Goal: Information Seeking & Learning: Learn about a topic

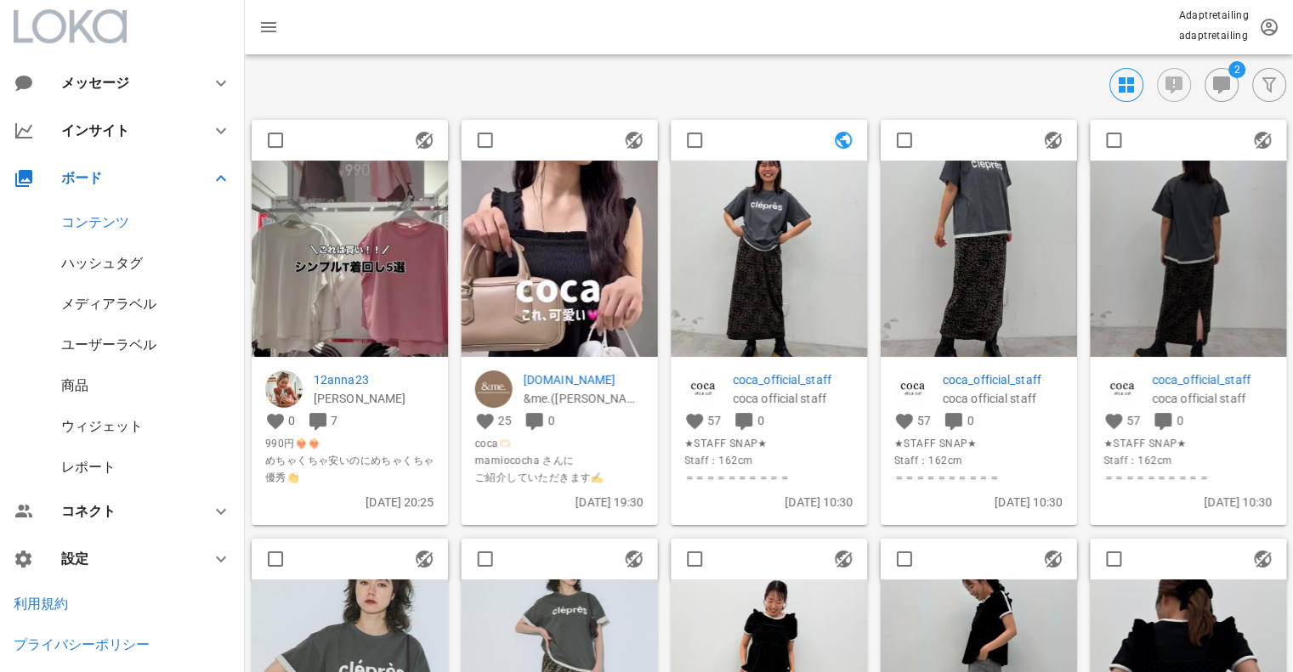
click at [105, 260] on div "ハッシュタグ" at bounding box center [102, 263] width 82 height 16
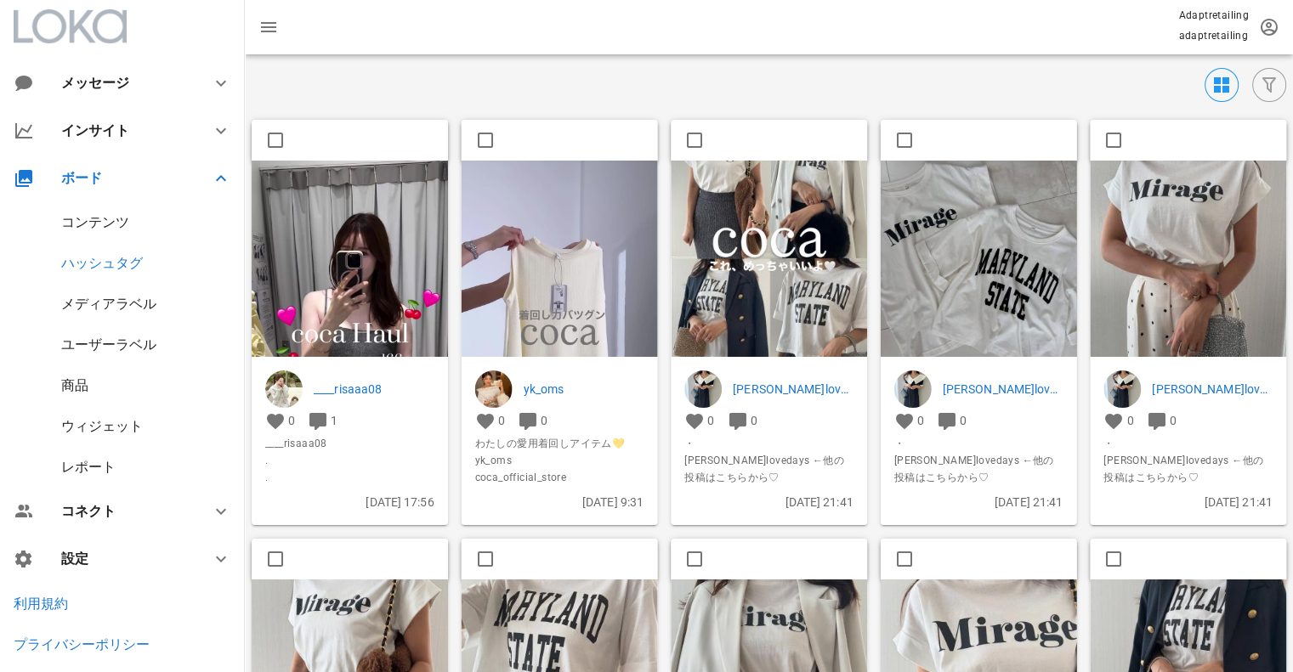
click at [115, 303] on div "メディアラベル" at bounding box center [108, 304] width 95 height 16
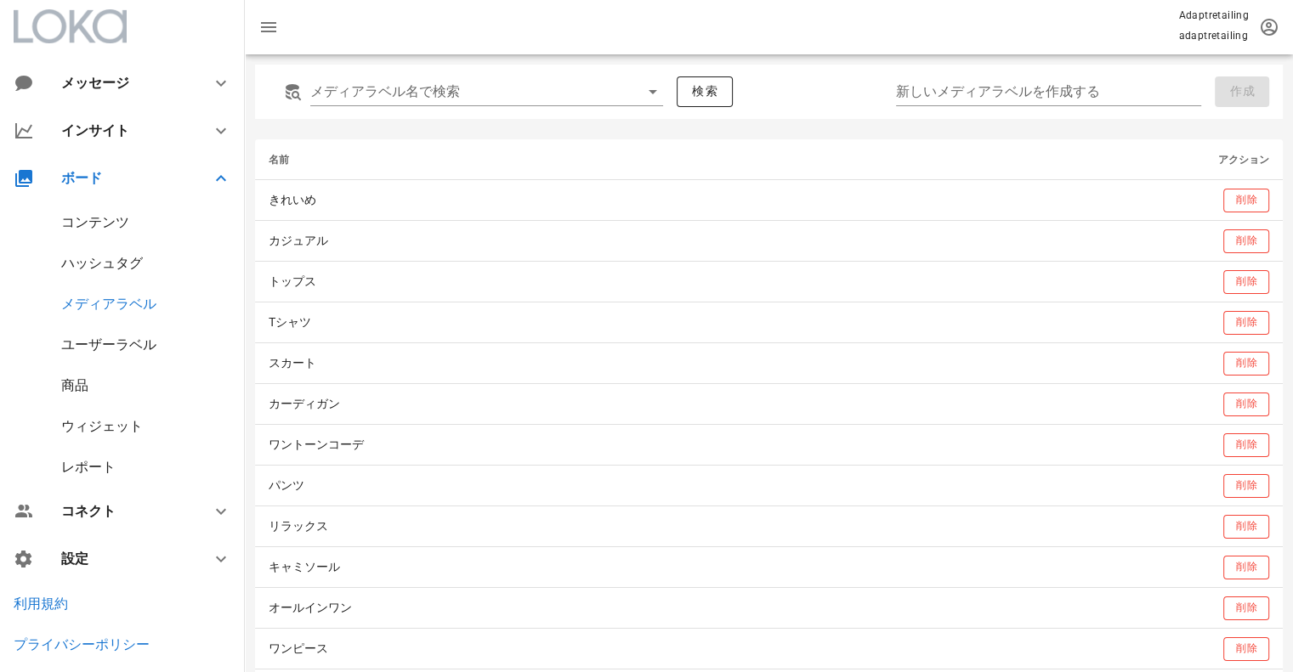
click at [130, 261] on div "ハッシュタグ" at bounding box center [102, 263] width 82 height 16
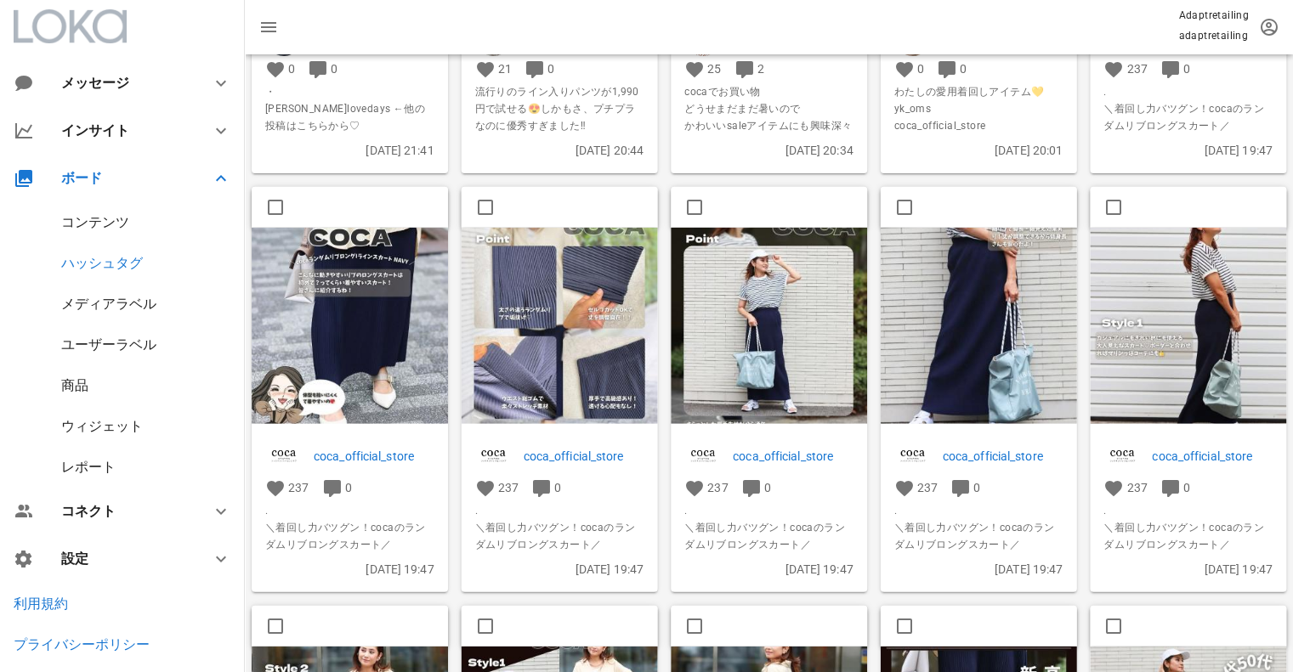
scroll to position [1530, 0]
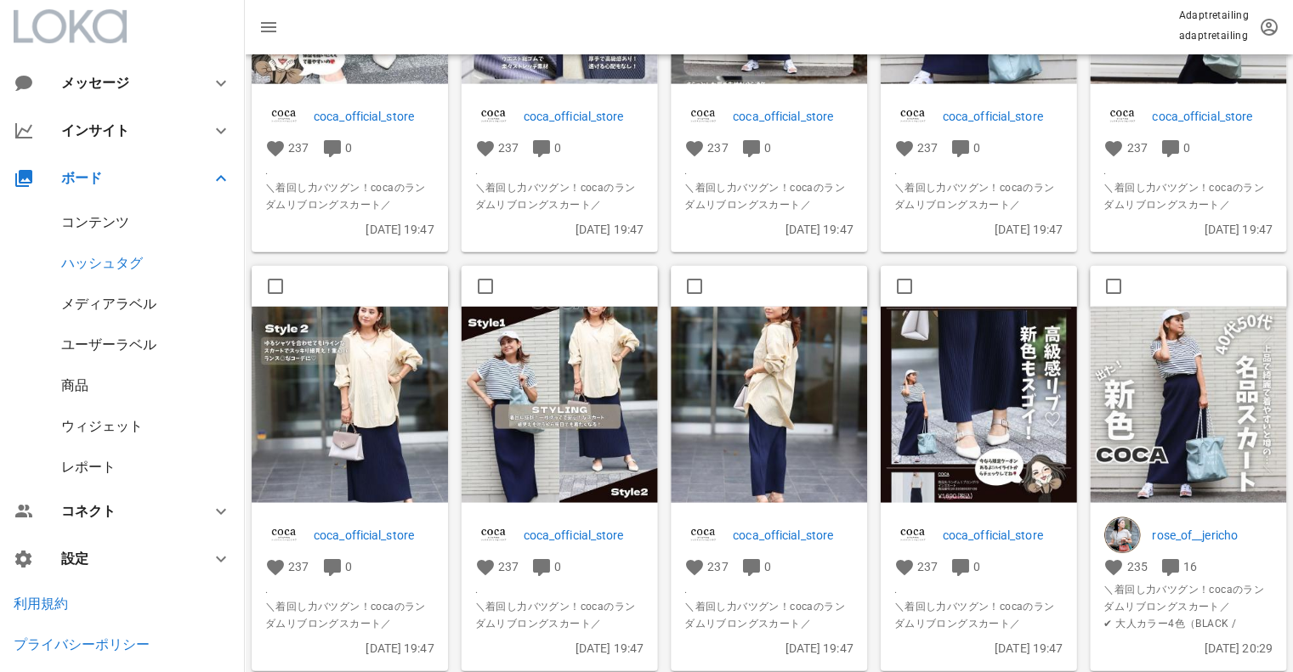
click at [767, 386] on img at bounding box center [769, 404] width 196 height 196
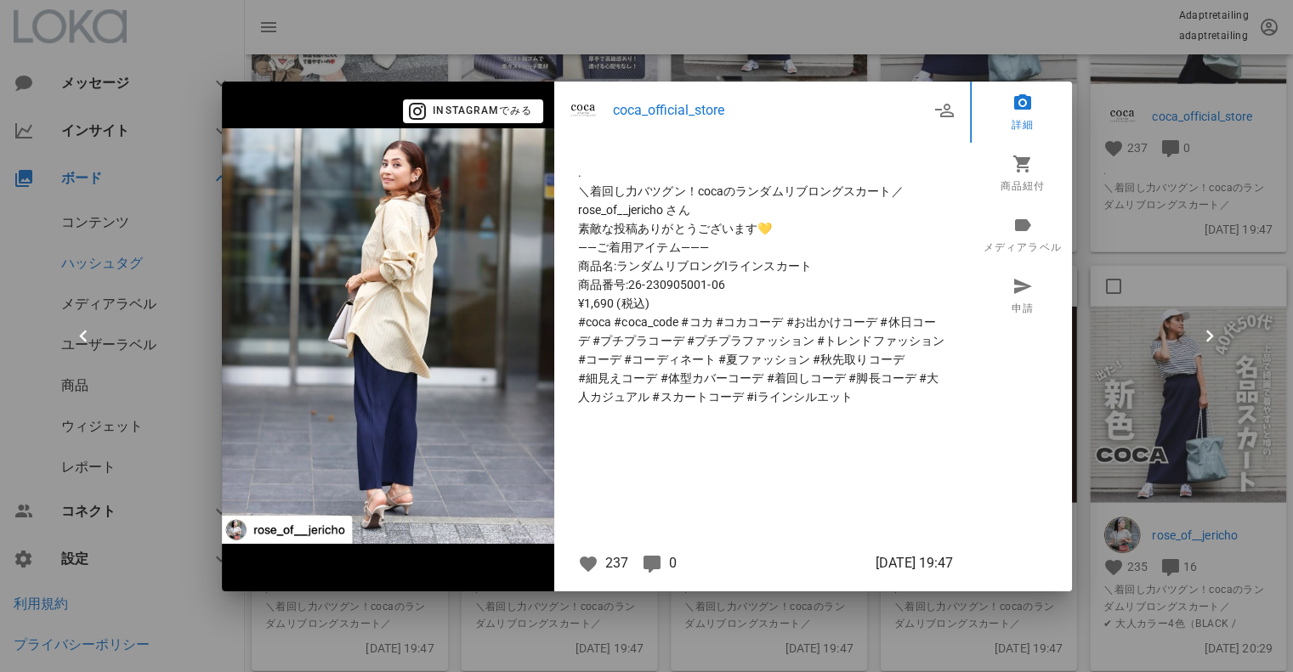
click at [1149, 161] on div at bounding box center [646, 336] width 1293 height 672
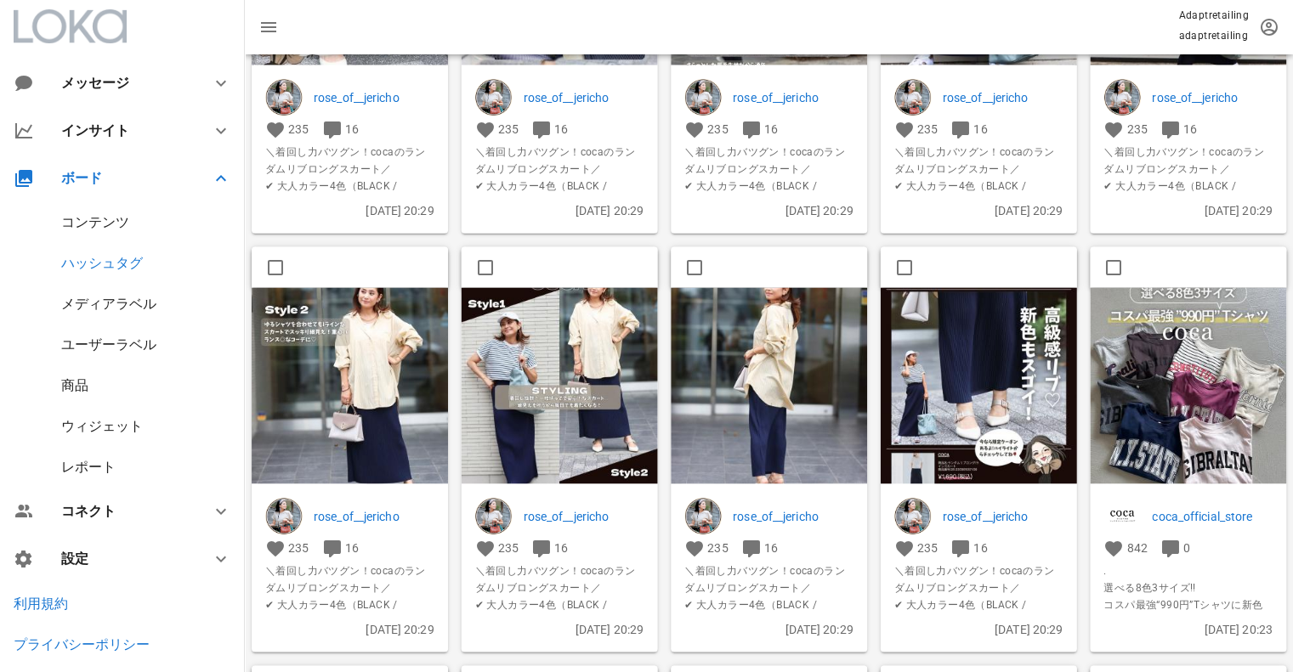
scroll to position [2550, 0]
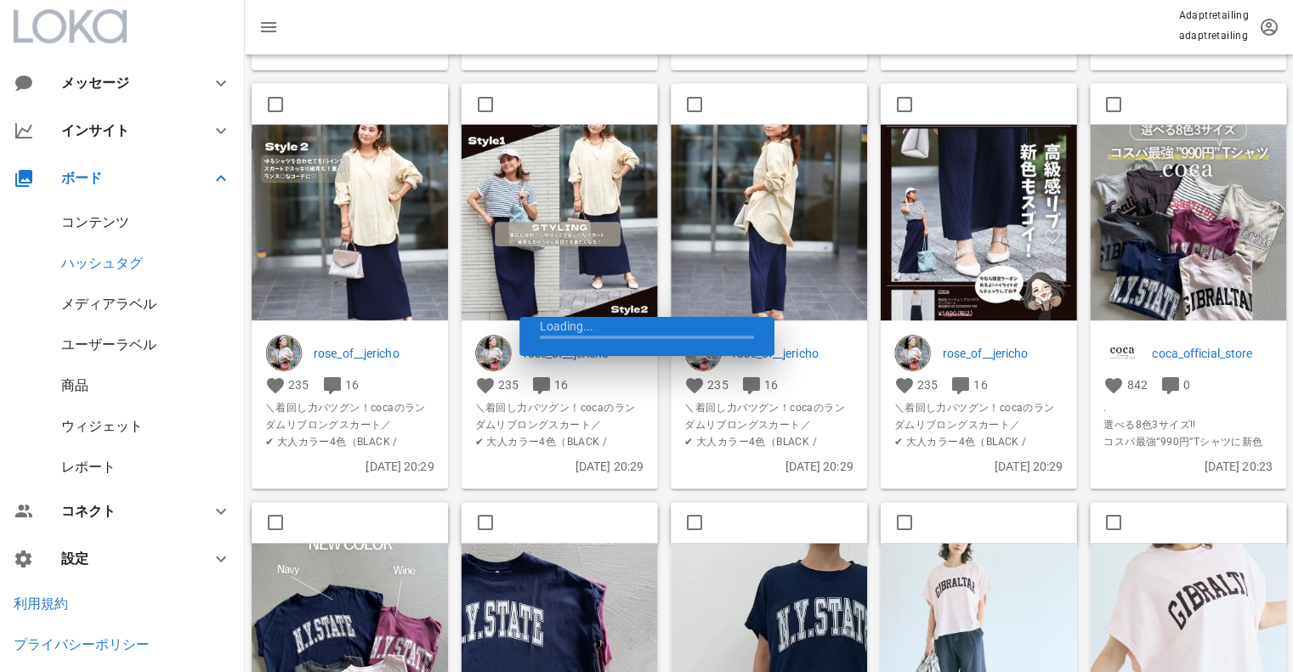
click at [748, 205] on img at bounding box center [769, 222] width 196 height 196
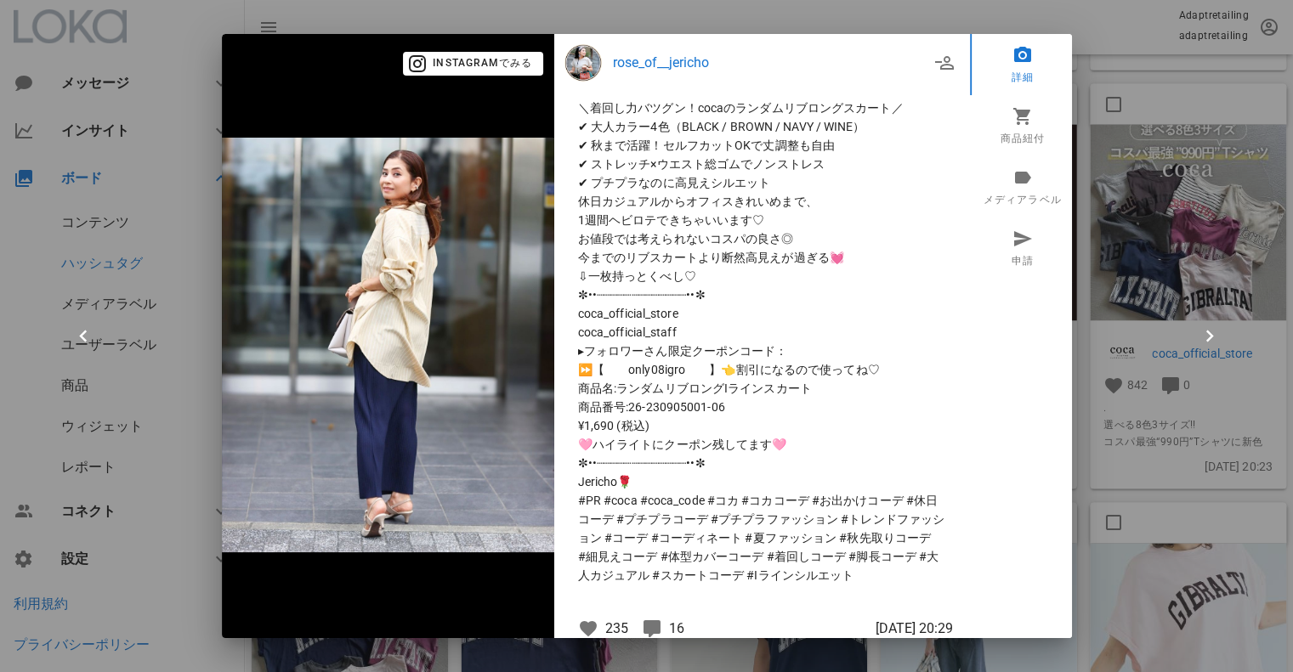
scroll to position [0, 0]
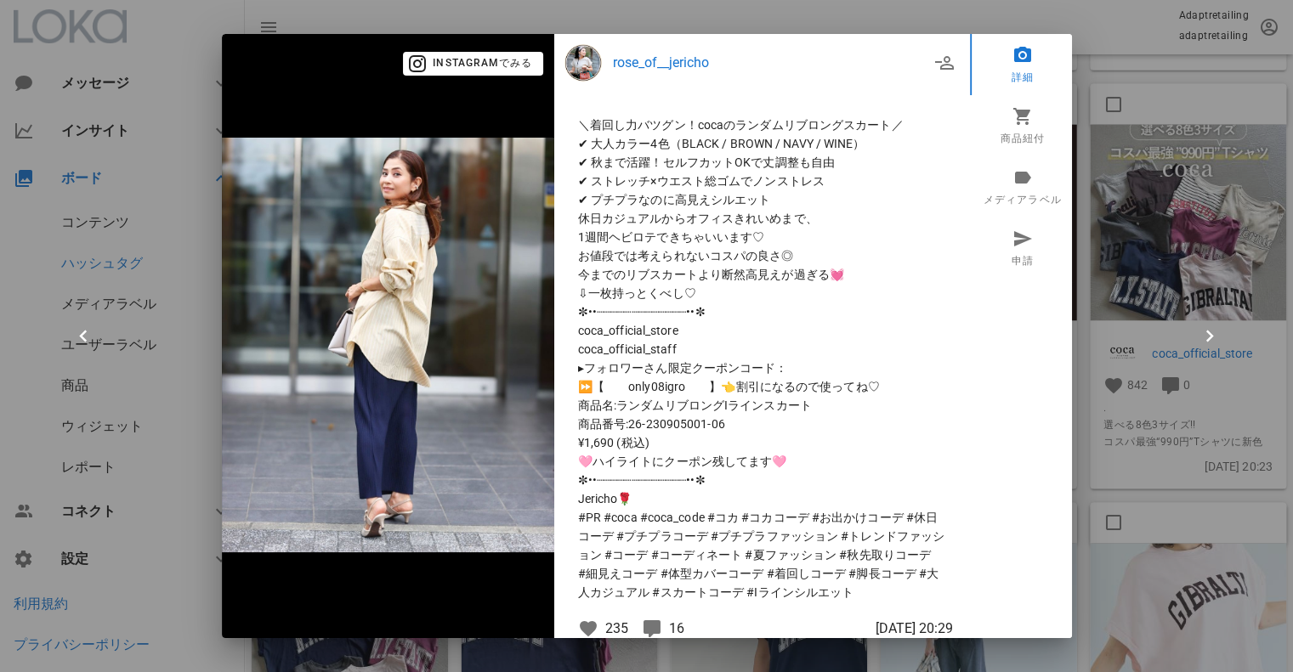
click at [1160, 214] on div at bounding box center [646, 336] width 1293 height 672
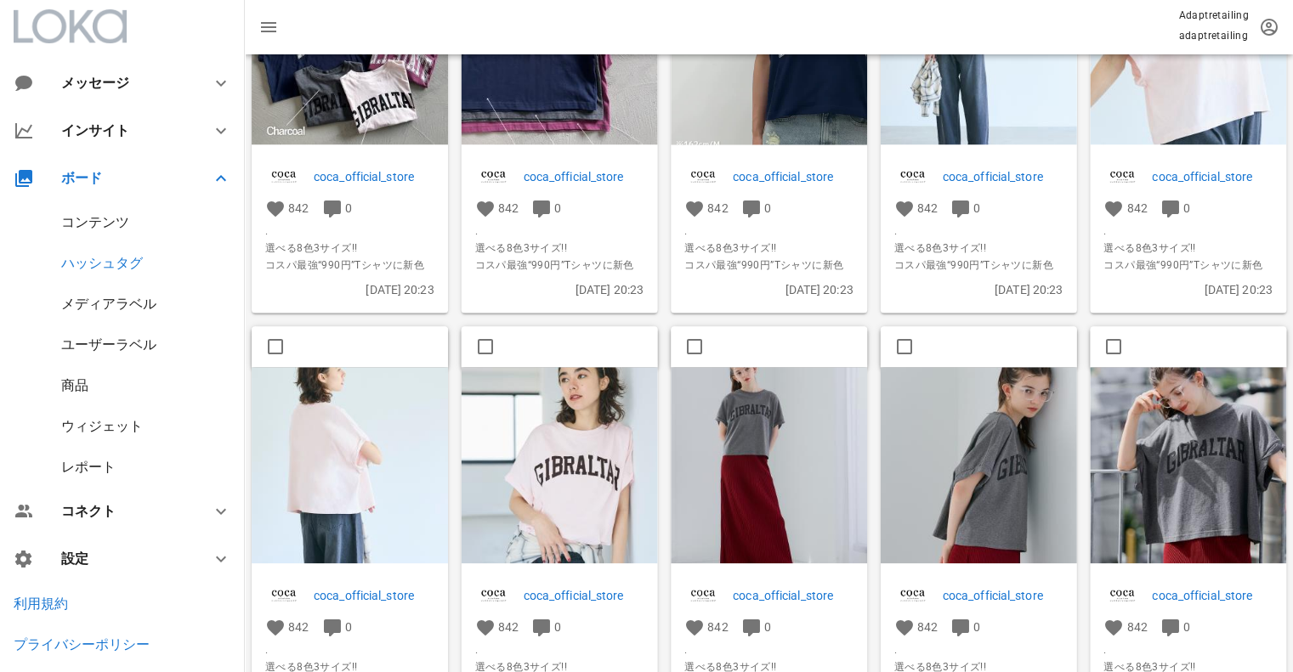
scroll to position [3060, 0]
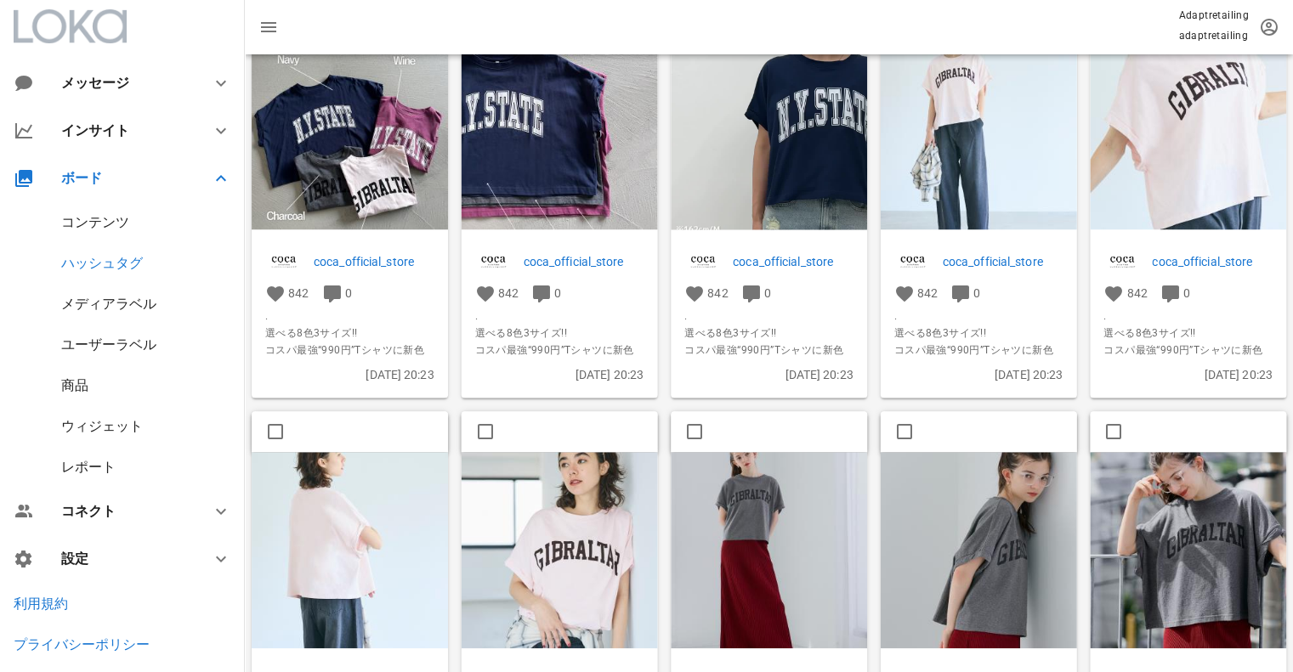
click at [812, 173] on img at bounding box center [769, 155] width 196 height 245
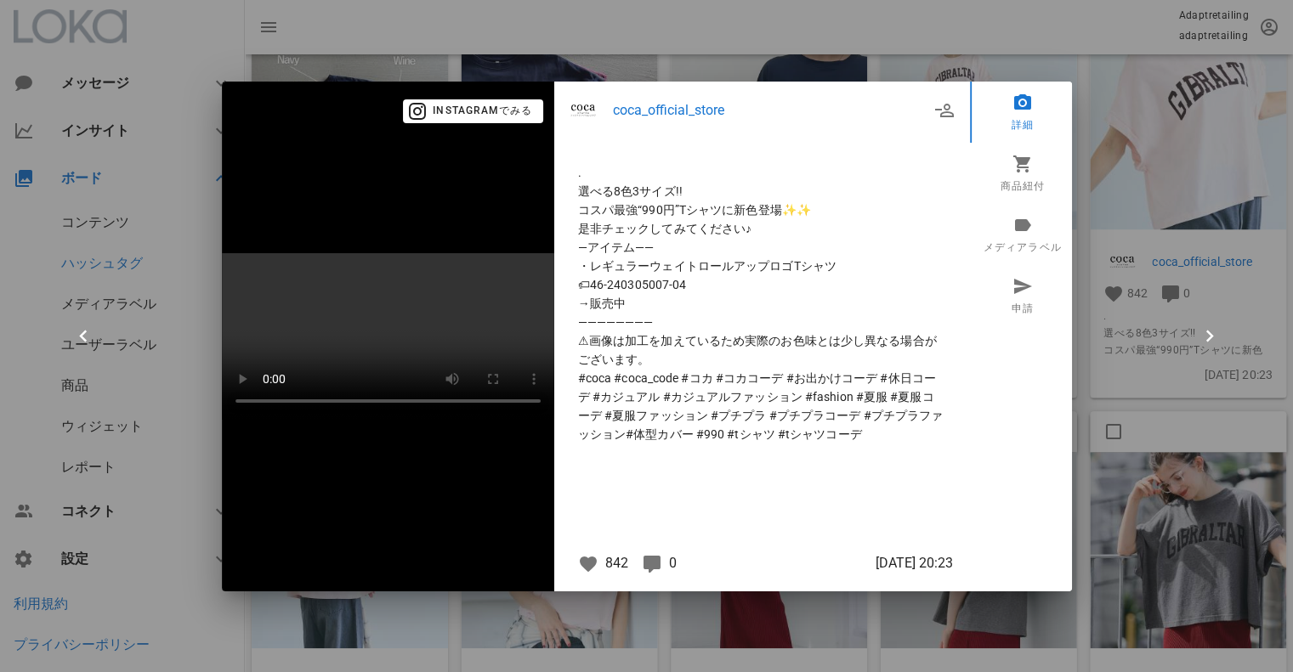
click at [1143, 211] on div at bounding box center [646, 336] width 1293 height 672
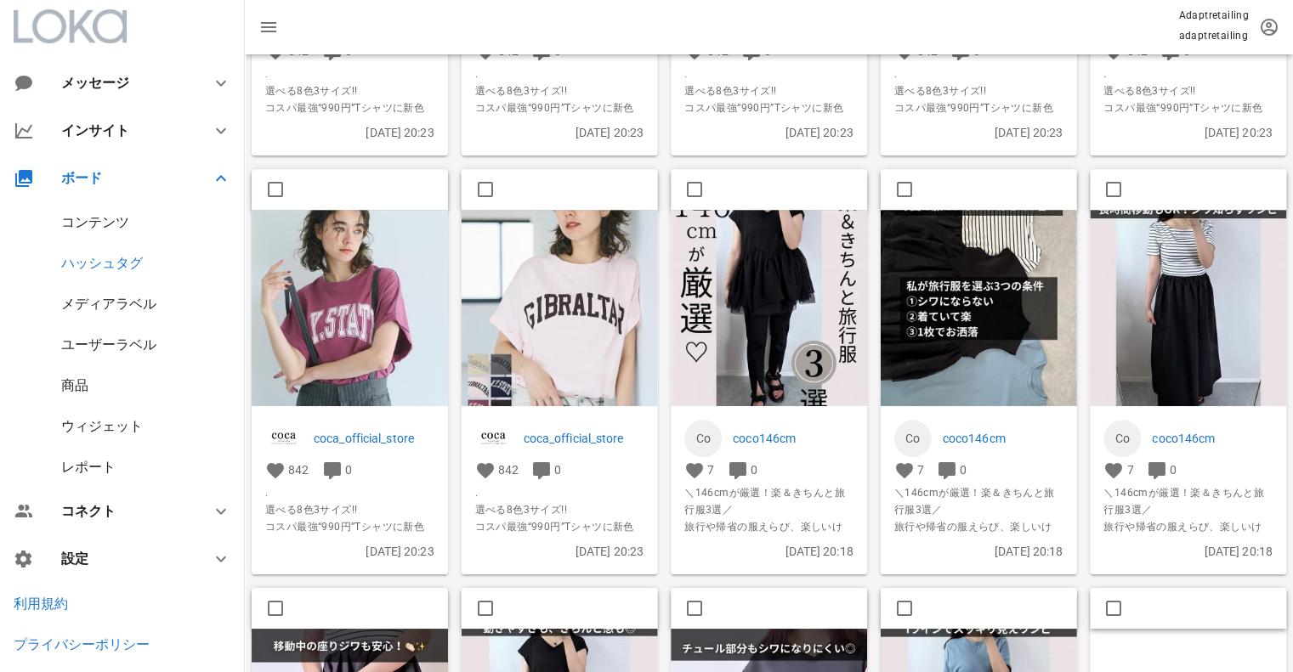
scroll to position [4165, 0]
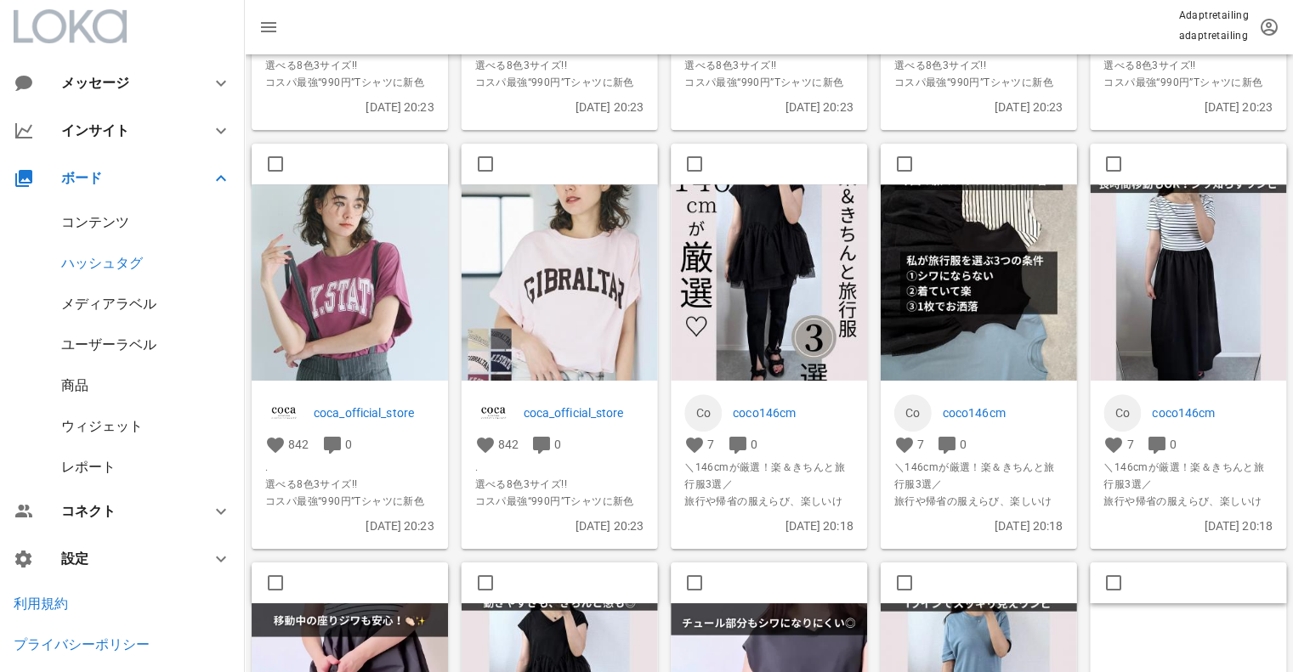
click at [554, 277] on img at bounding box center [560, 283] width 196 height 196
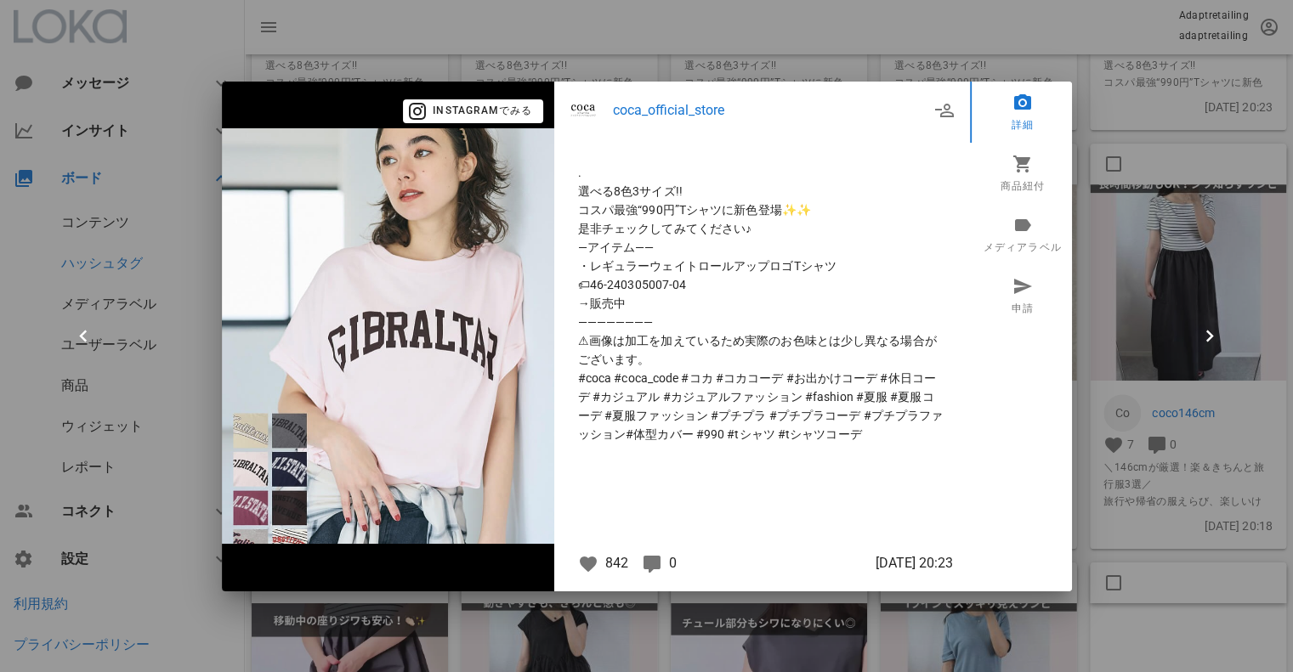
click at [1114, 96] on div at bounding box center [646, 336] width 1293 height 672
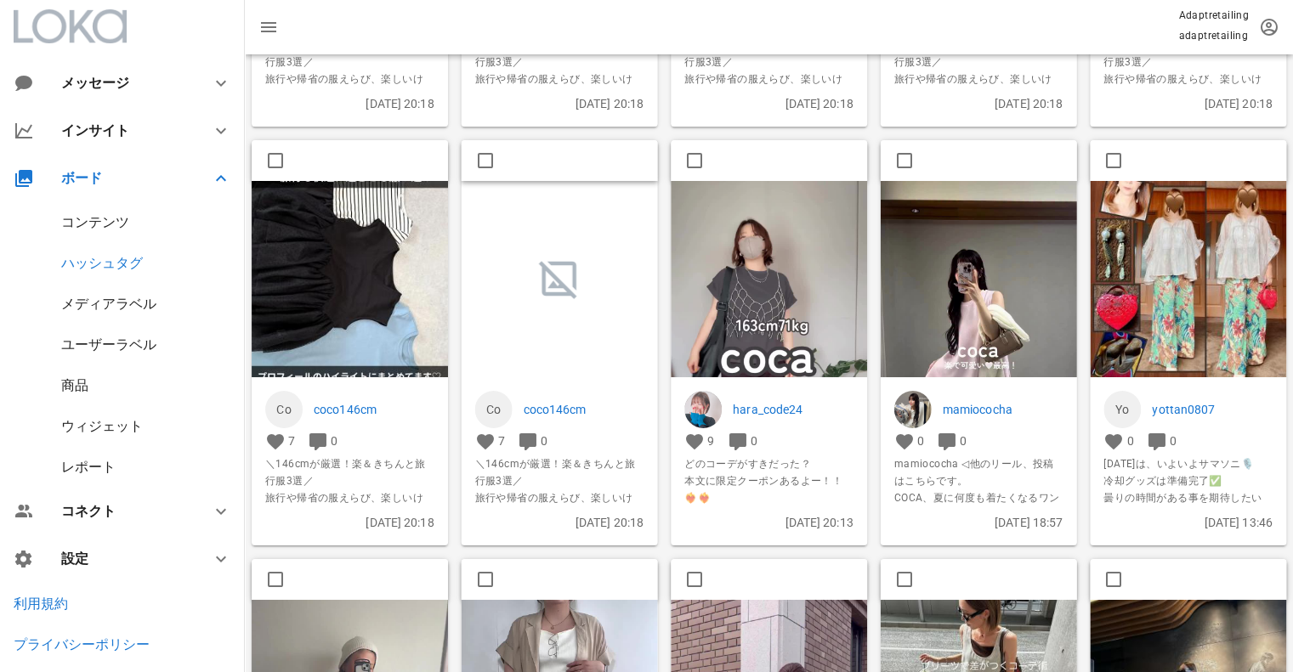
scroll to position [5101, 0]
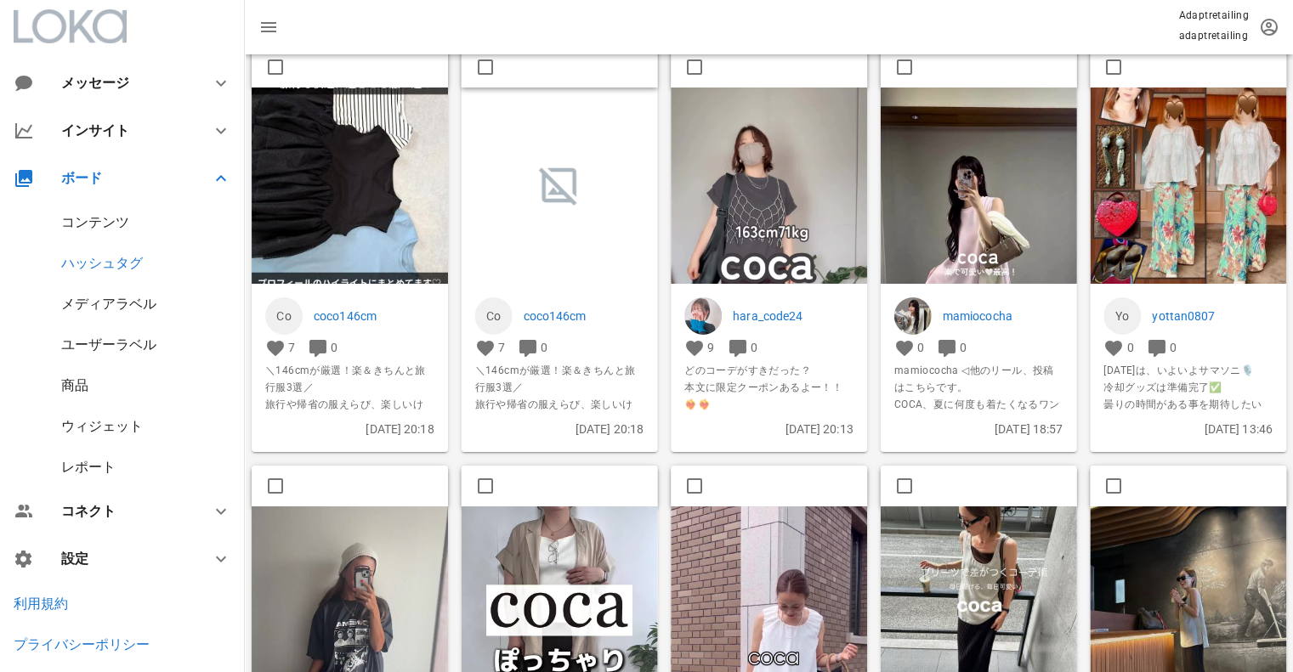
click at [768, 224] on img at bounding box center [769, 262] width 196 height 349
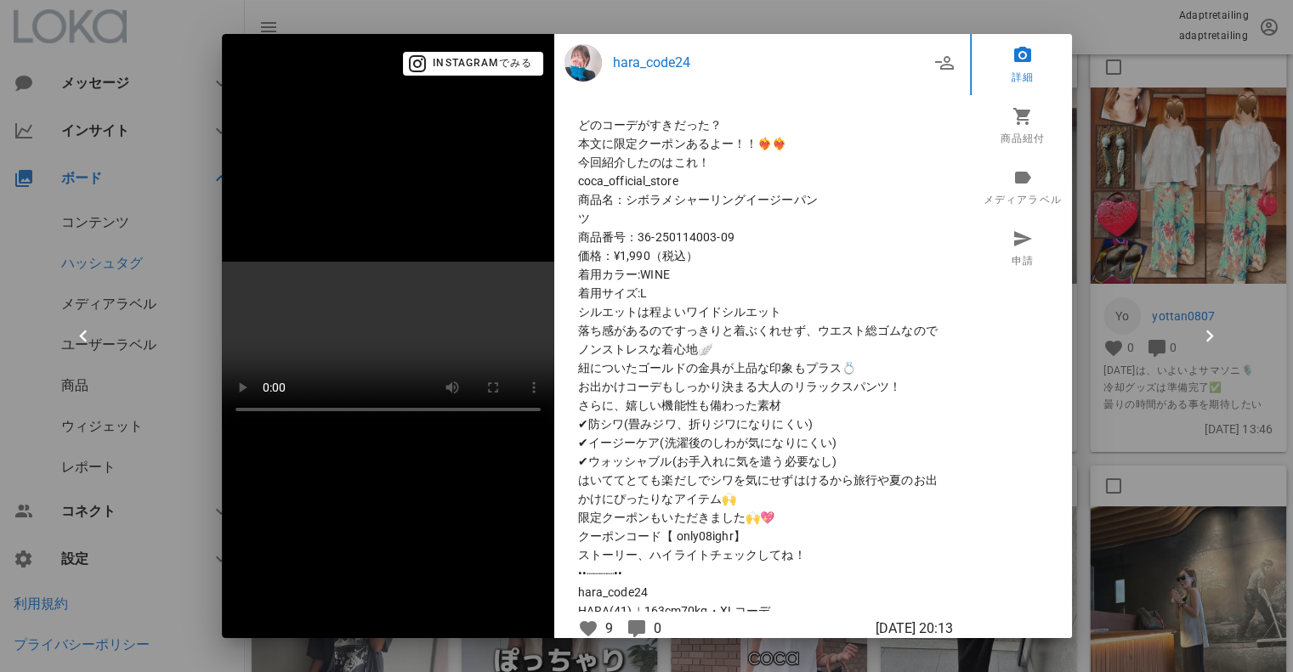
click at [1199, 180] on div at bounding box center [646, 336] width 1293 height 672
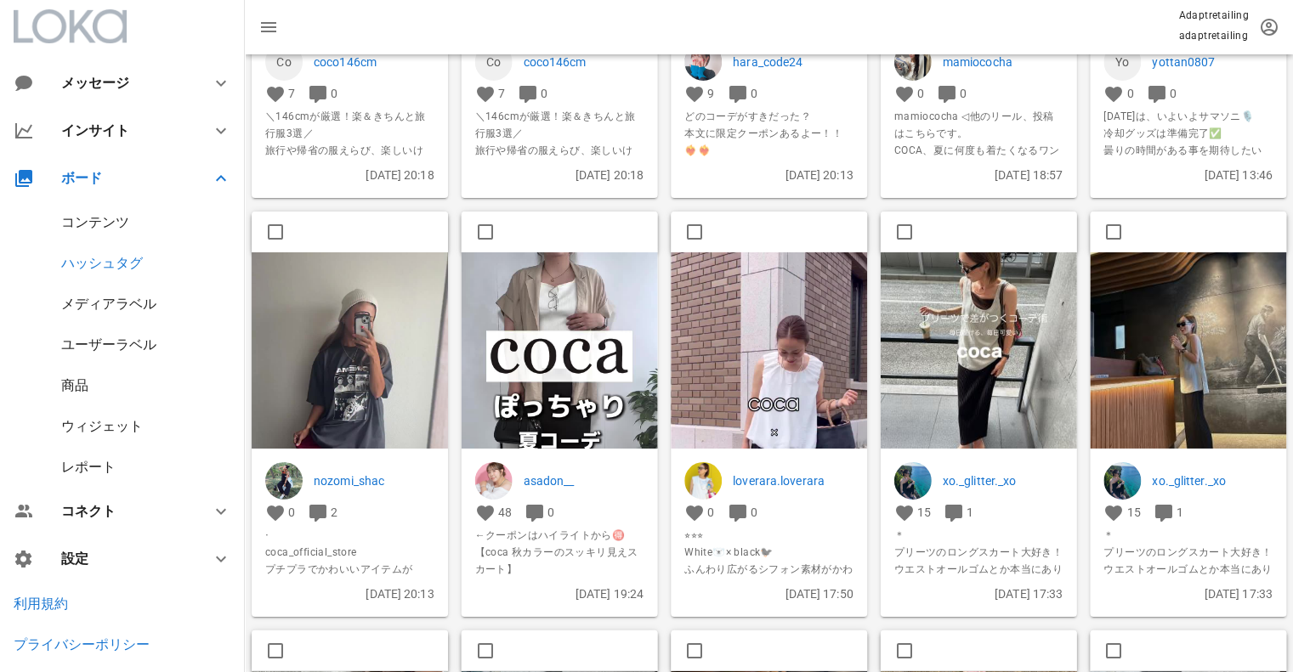
scroll to position [5356, 0]
click at [601, 322] on img at bounding box center [560, 426] width 196 height 349
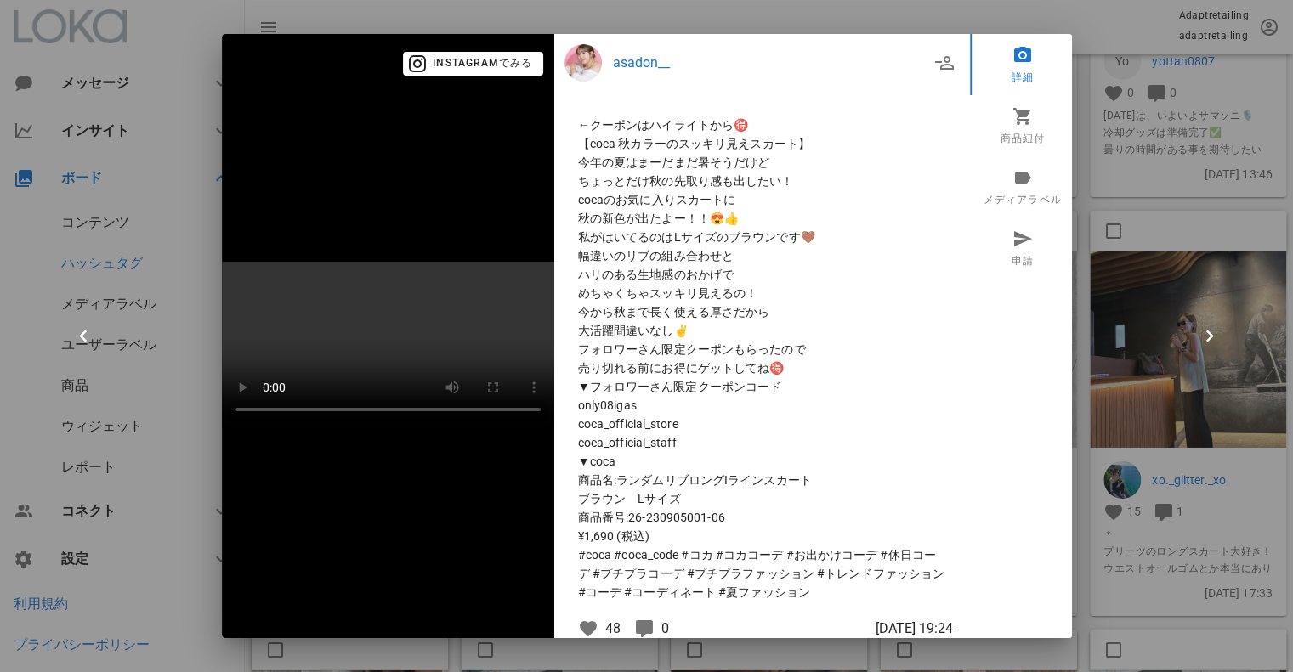
click at [1192, 234] on div at bounding box center [646, 336] width 1293 height 672
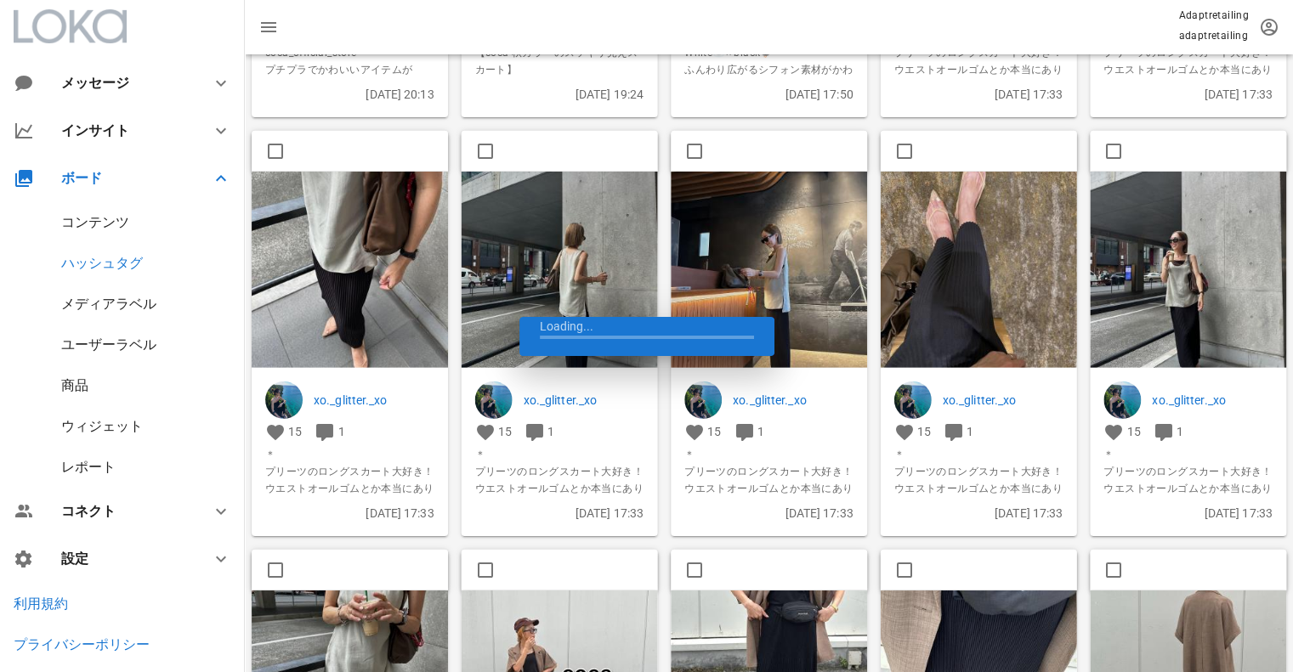
scroll to position [5866, 0]
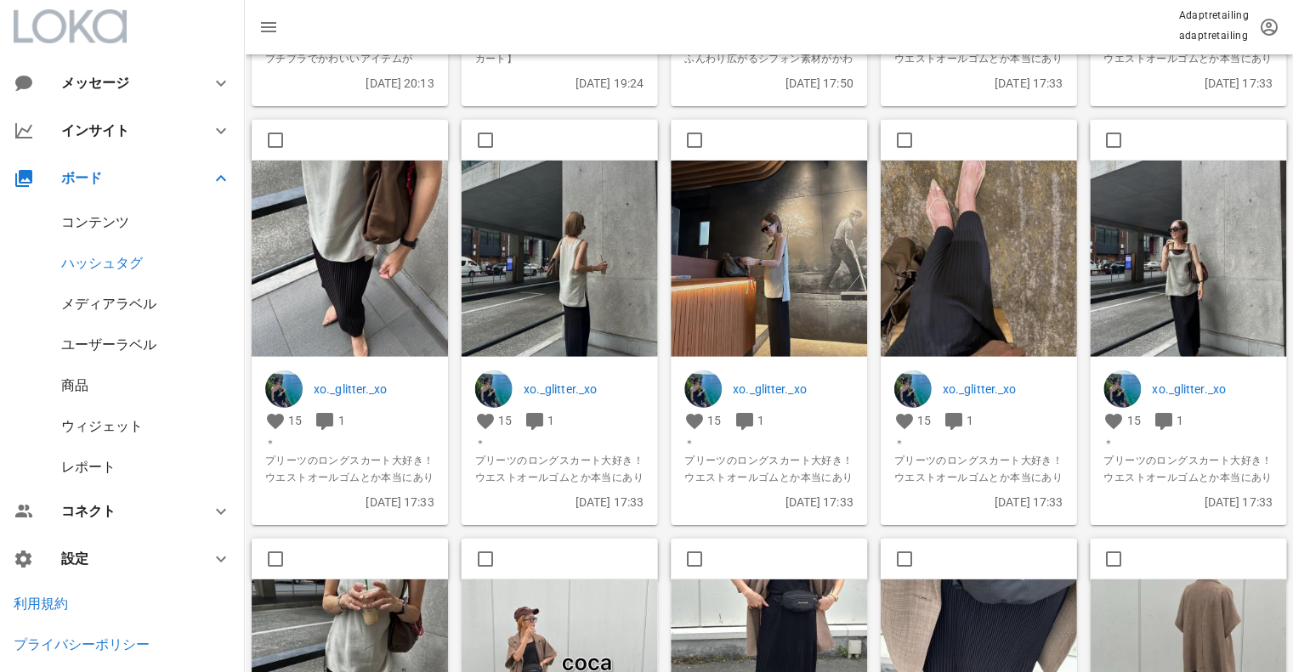
click at [615, 244] on img at bounding box center [560, 259] width 196 height 196
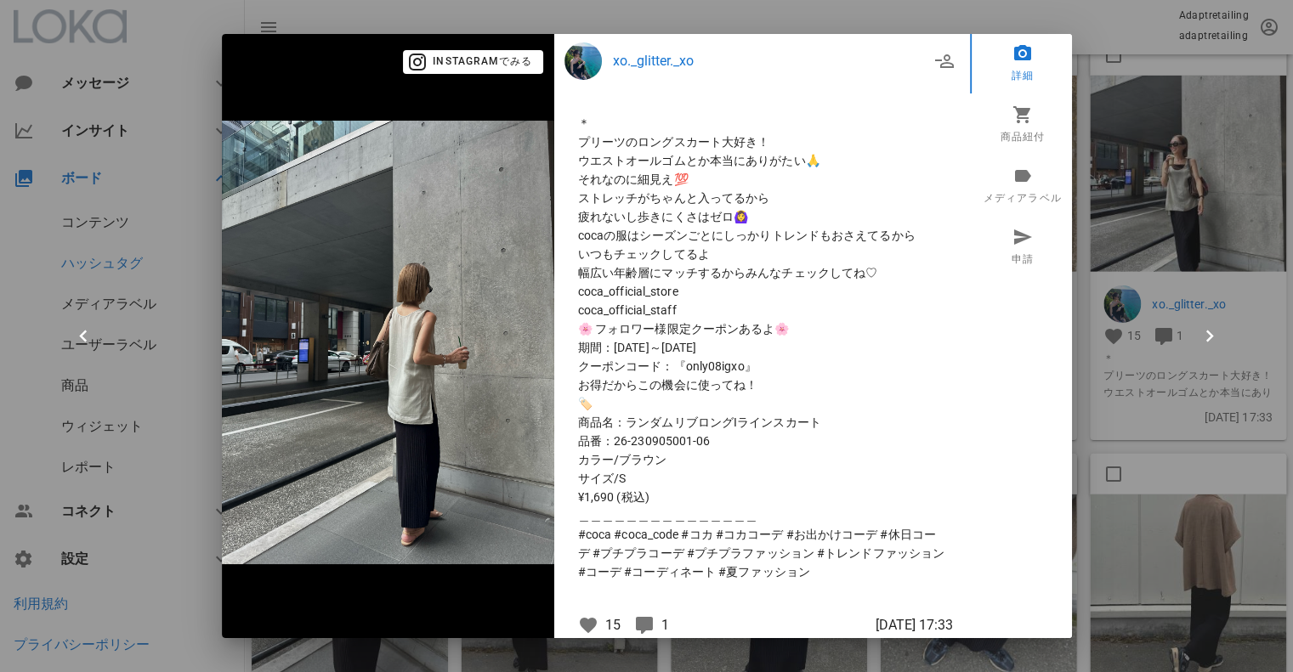
scroll to position [0, 0]
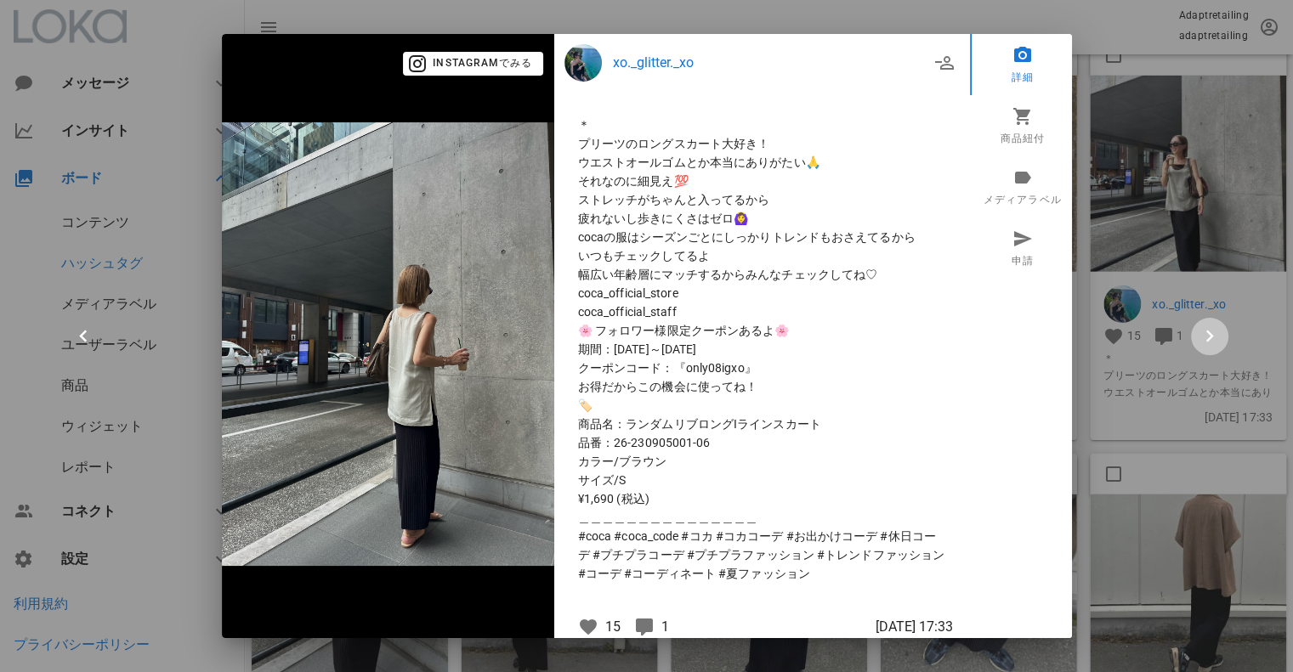
click at [1207, 328] on icon "button" at bounding box center [1210, 337] width 24 height 24
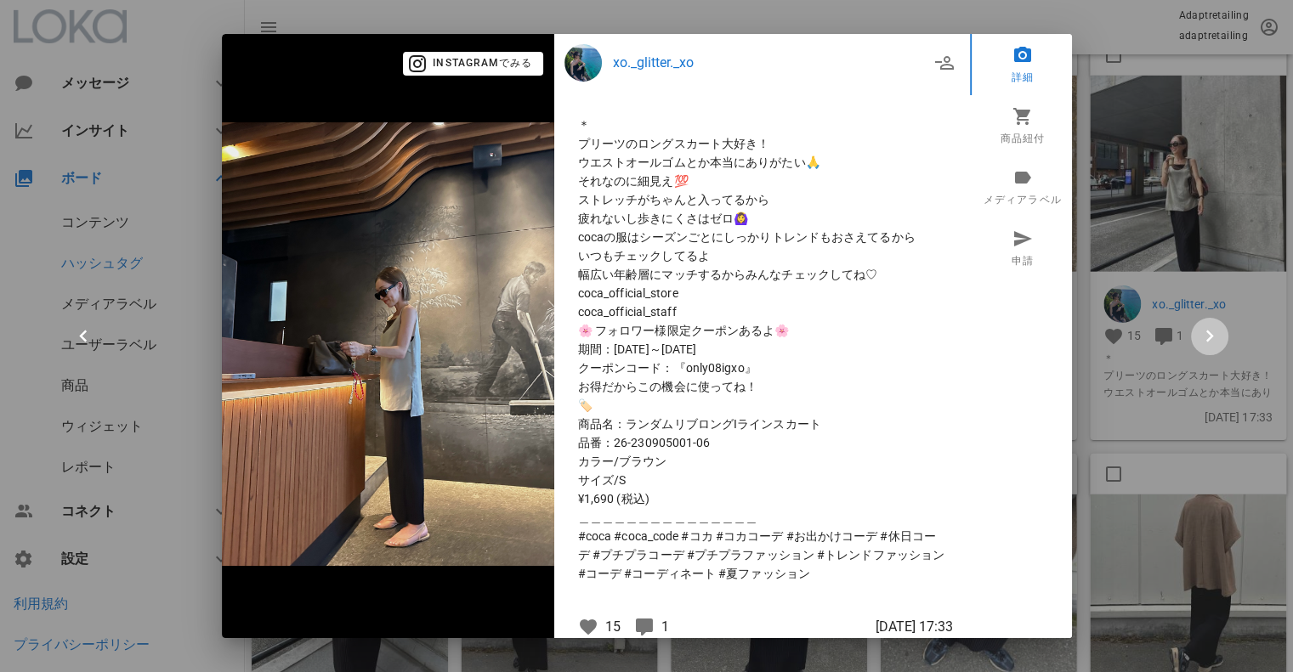
click at [1200, 335] on icon "button" at bounding box center [1210, 337] width 24 height 24
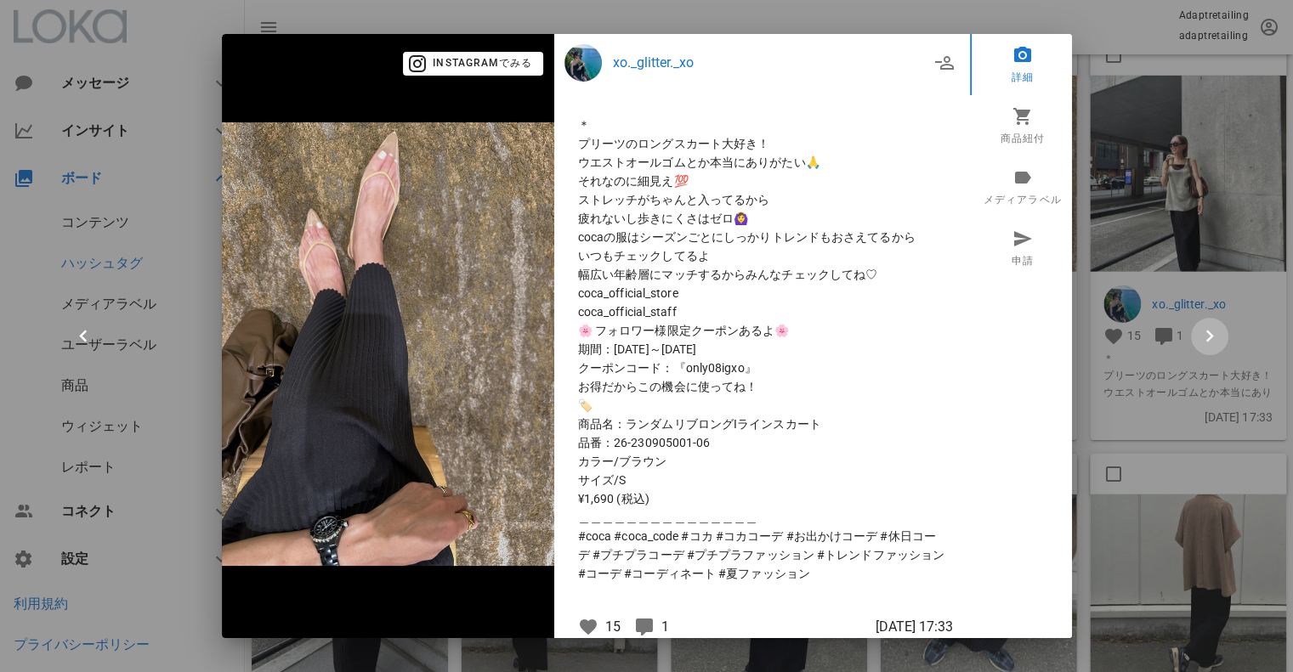
click at [1199, 335] on icon "button" at bounding box center [1210, 337] width 24 height 24
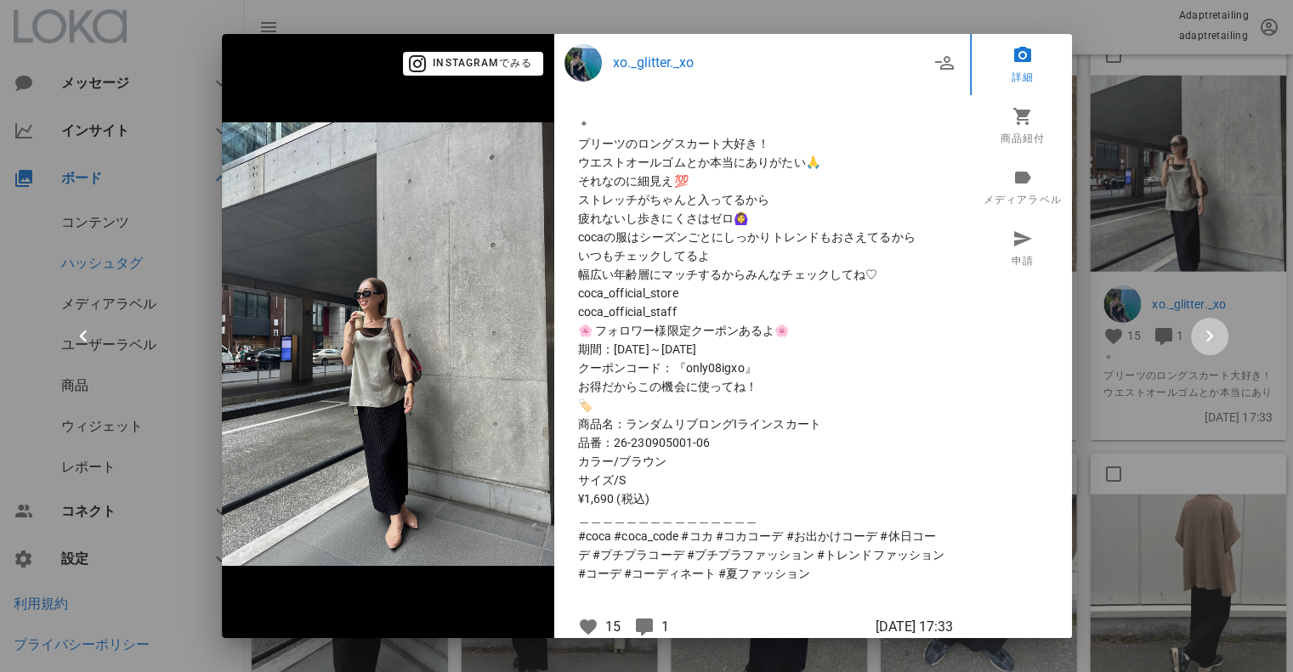
click at [1199, 335] on icon "button" at bounding box center [1210, 337] width 24 height 24
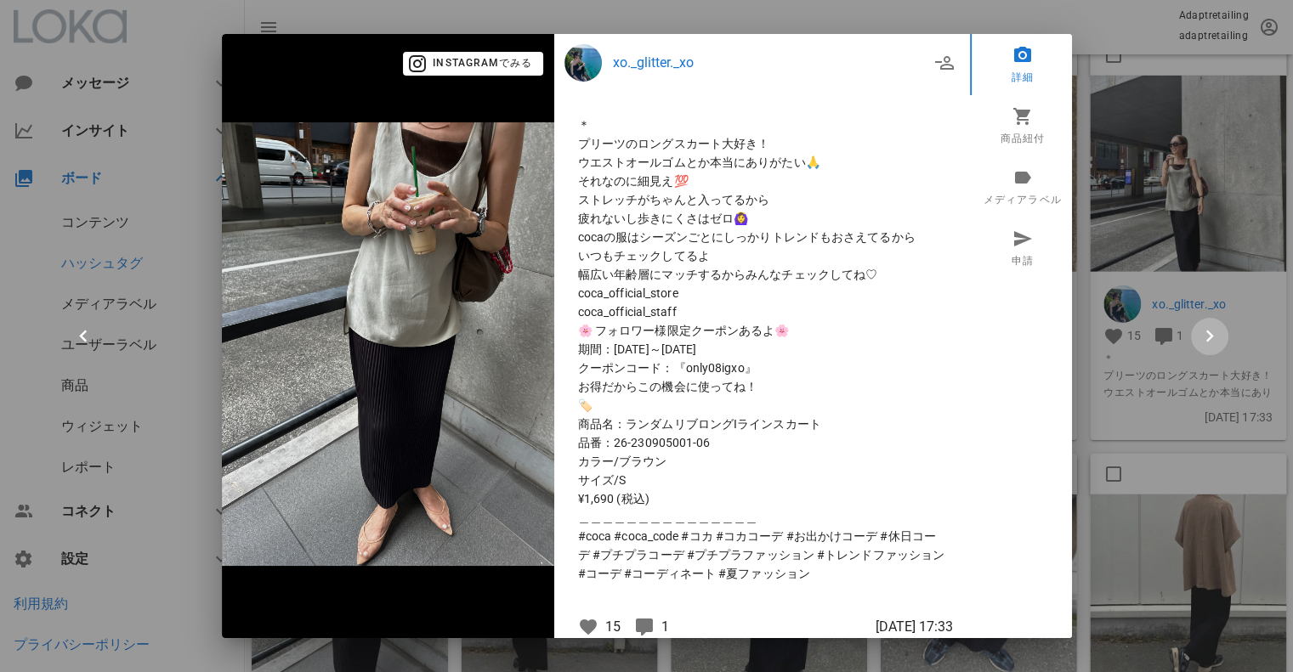
click at [1199, 335] on icon "button" at bounding box center [1210, 337] width 24 height 24
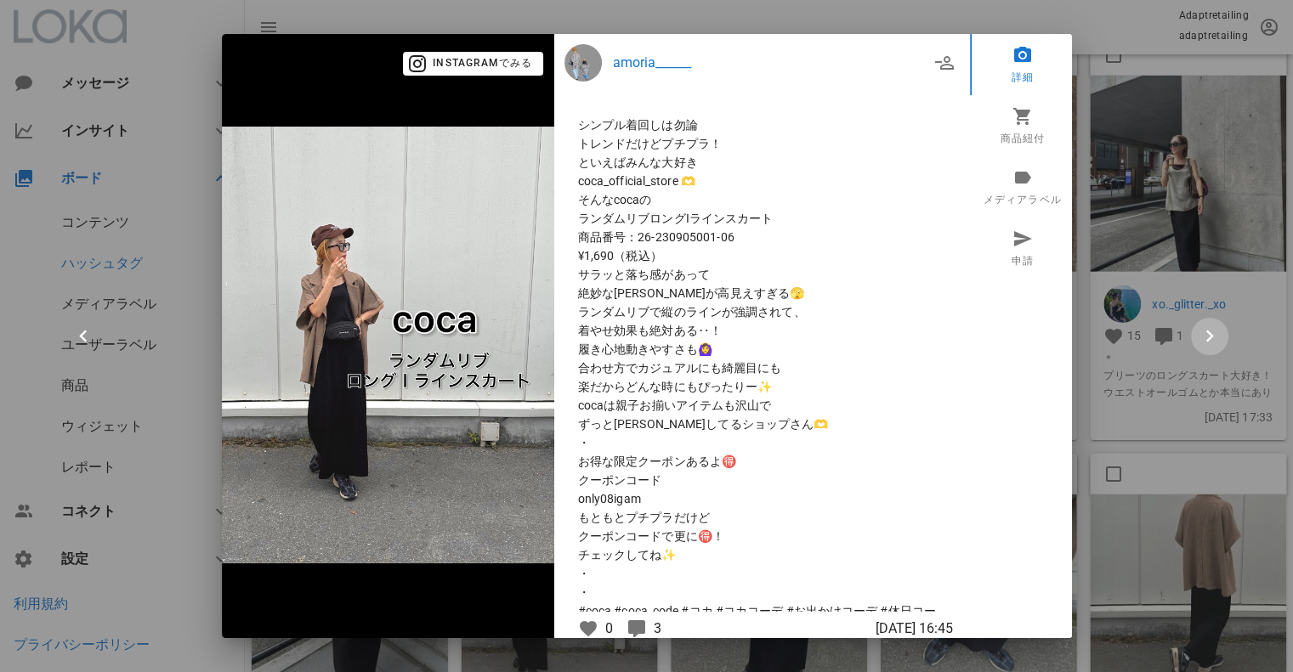
click at [1205, 327] on icon "button" at bounding box center [1210, 337] width 24 height 24
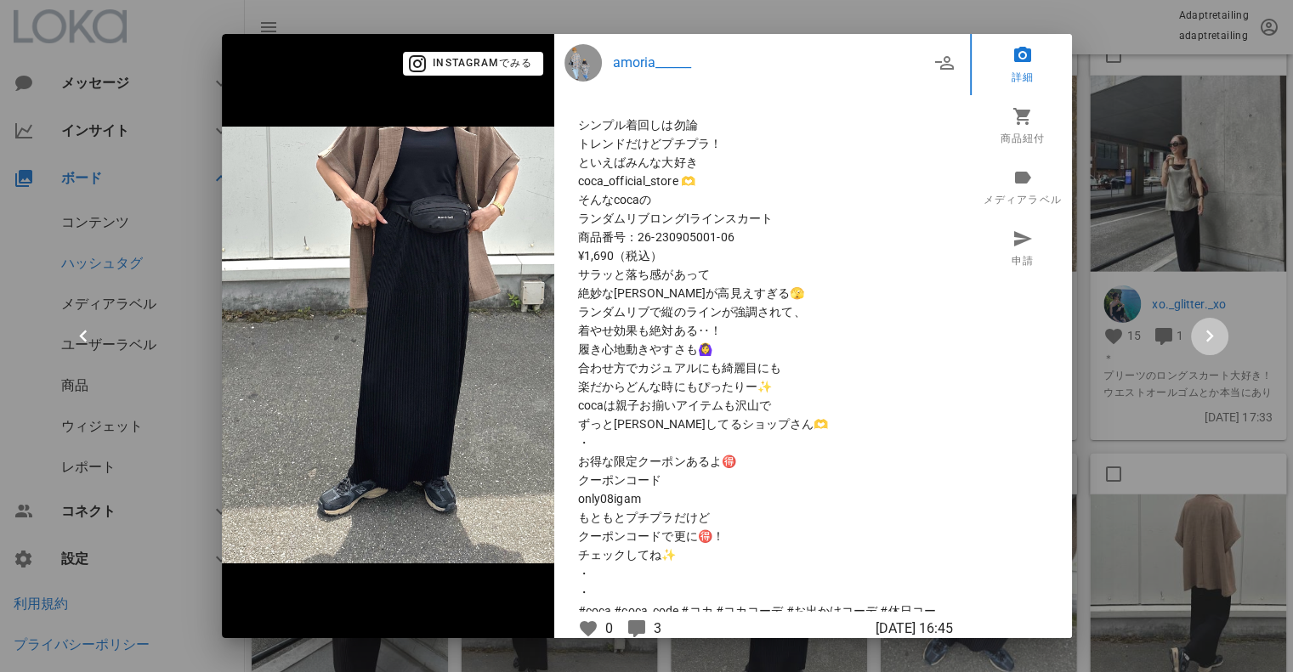
click at [1205, 327] on icon "button" at bounding box center [1210, 337] width 24 height 24
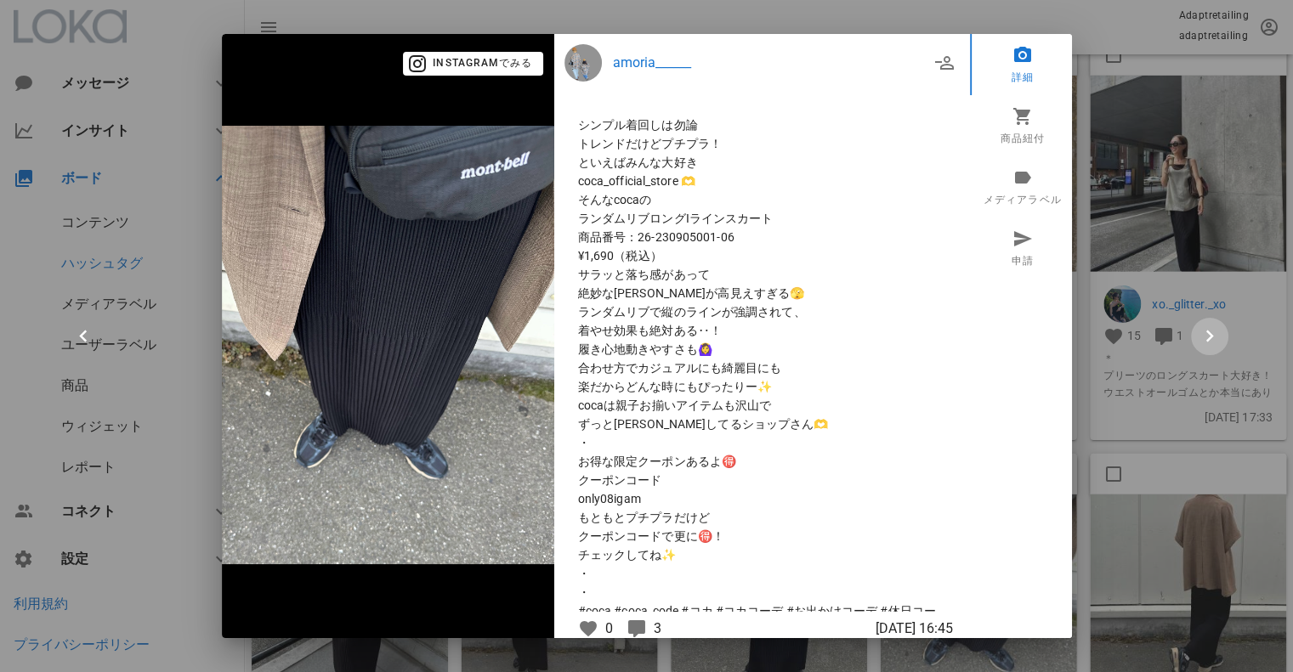
click at [1205, 327] on icon "button" at bounding box center [1210, 337] width 24 height 24
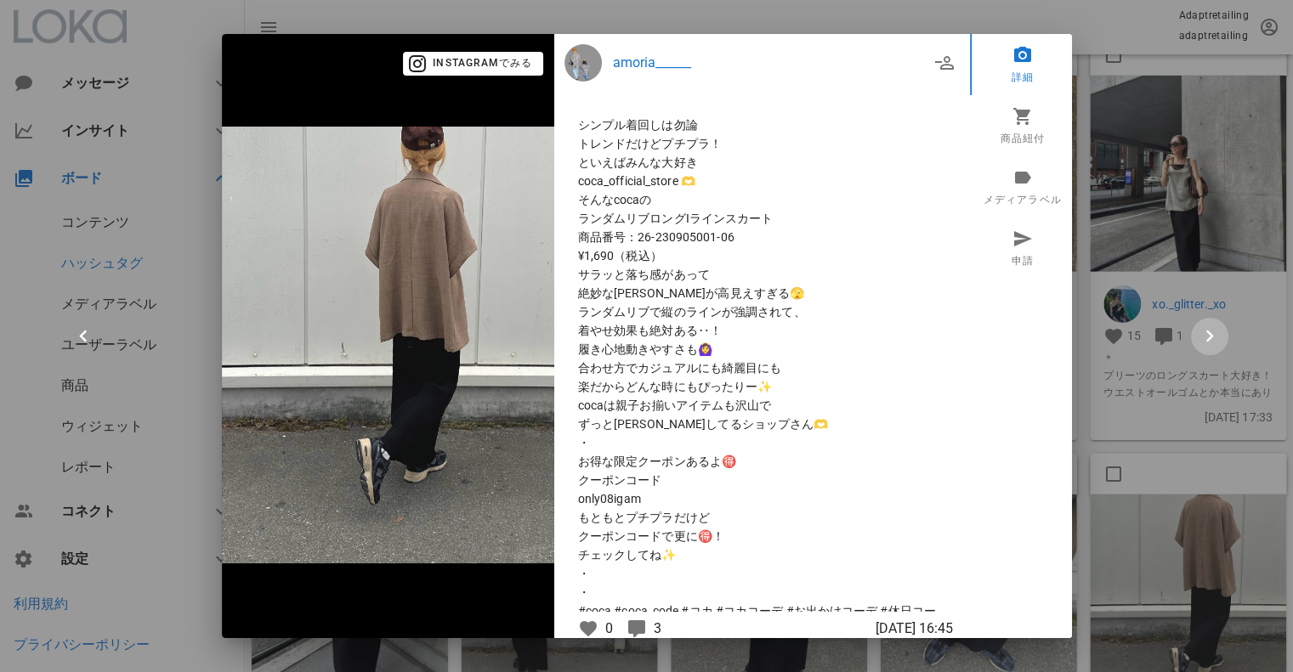
click at [1205, 327] on icon "button" at bounding box center [1210, 337] width 24 height 24
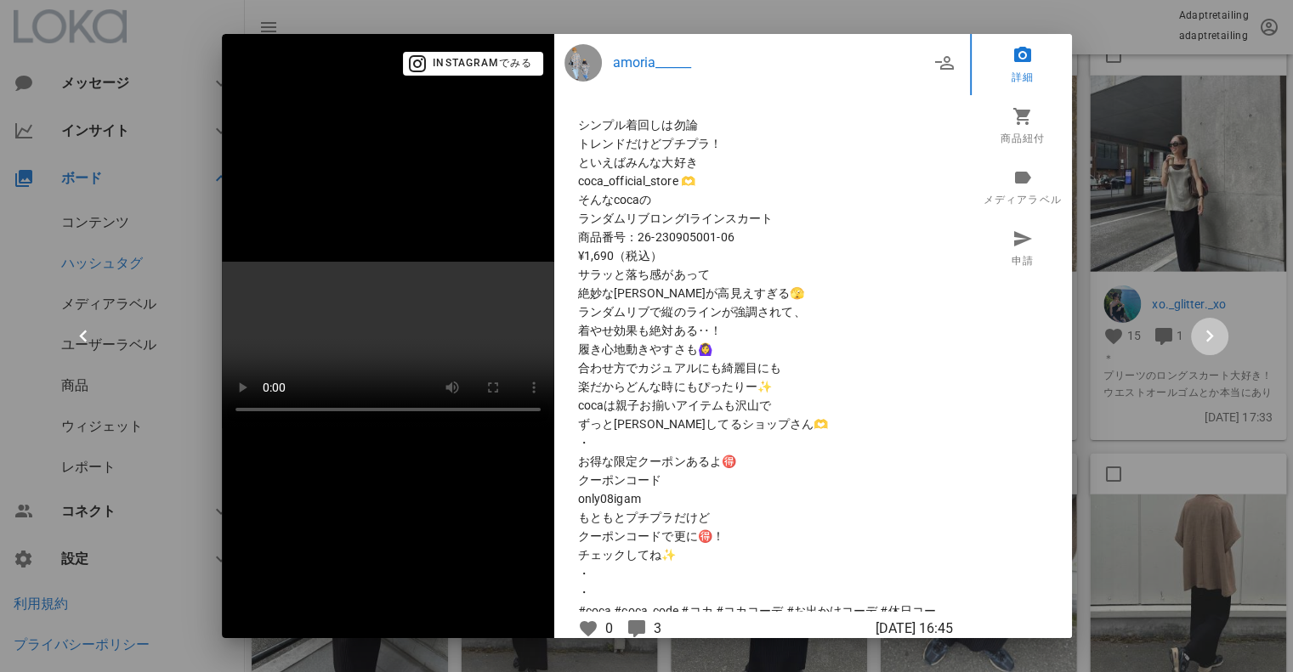
click at [1205, 327] on icon "button" at bounding box center [1210, 337] width 24 height 24
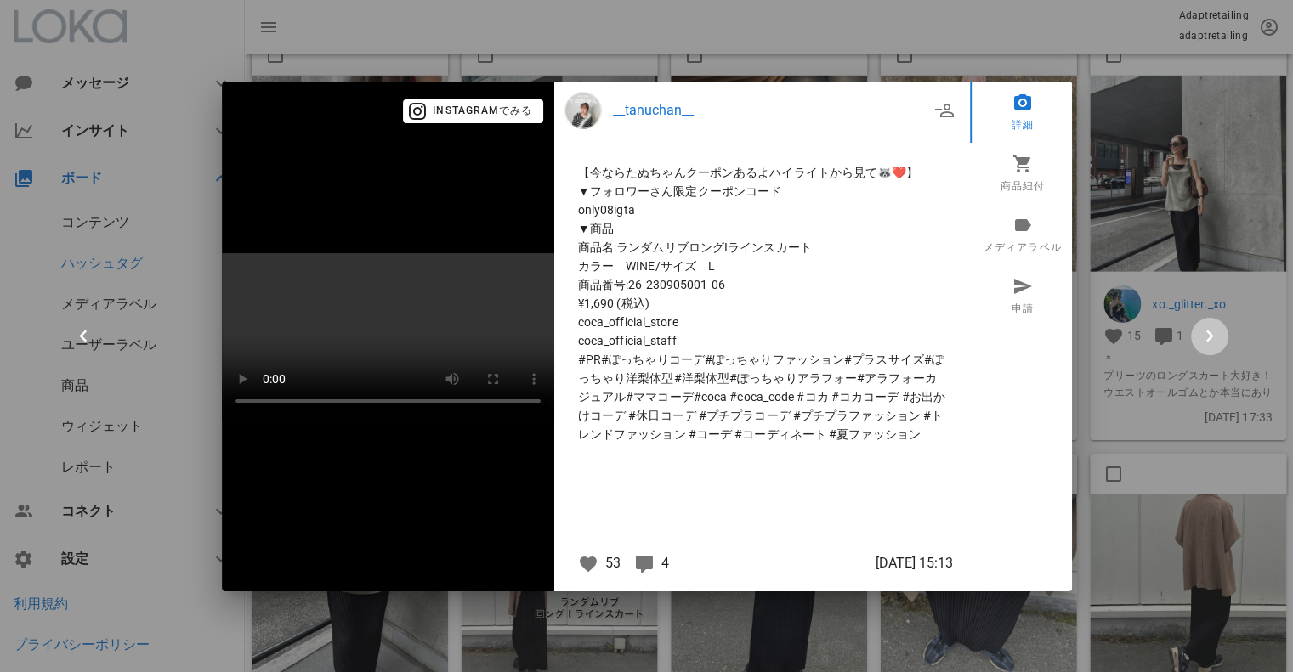
click at [1205, 327] on icon "button" at bounding box center [1210, 337] width 24 height 24
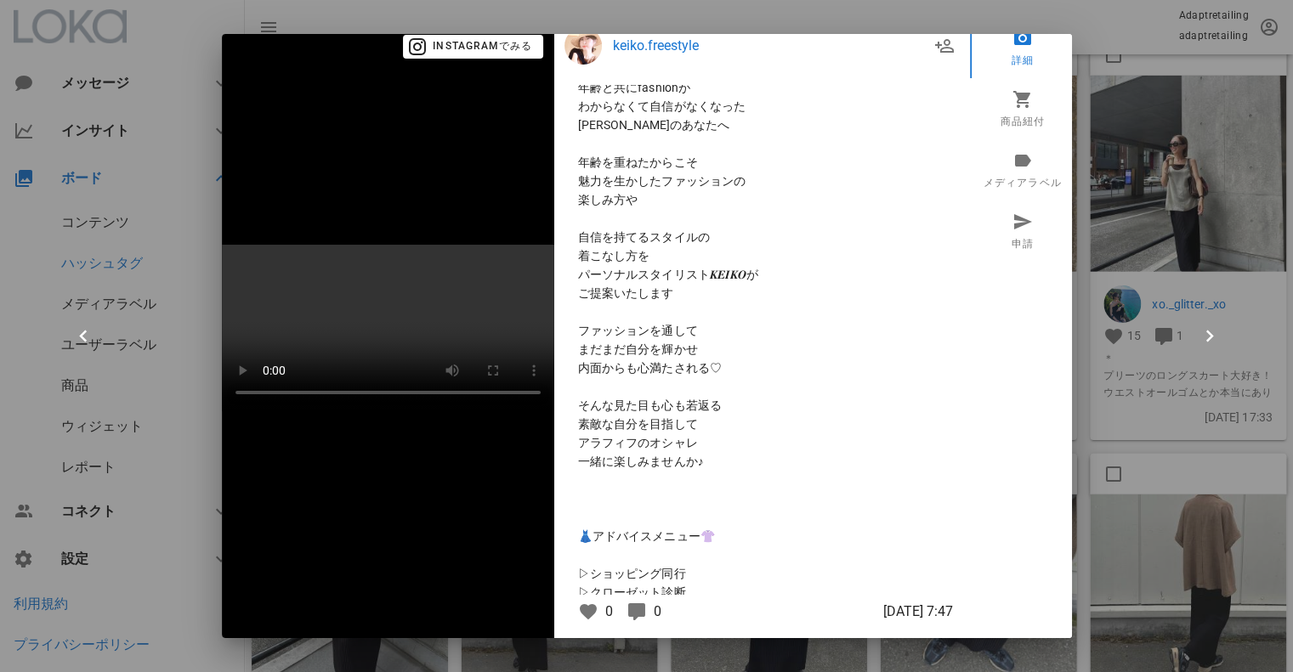
scroll to position [1246, 0]
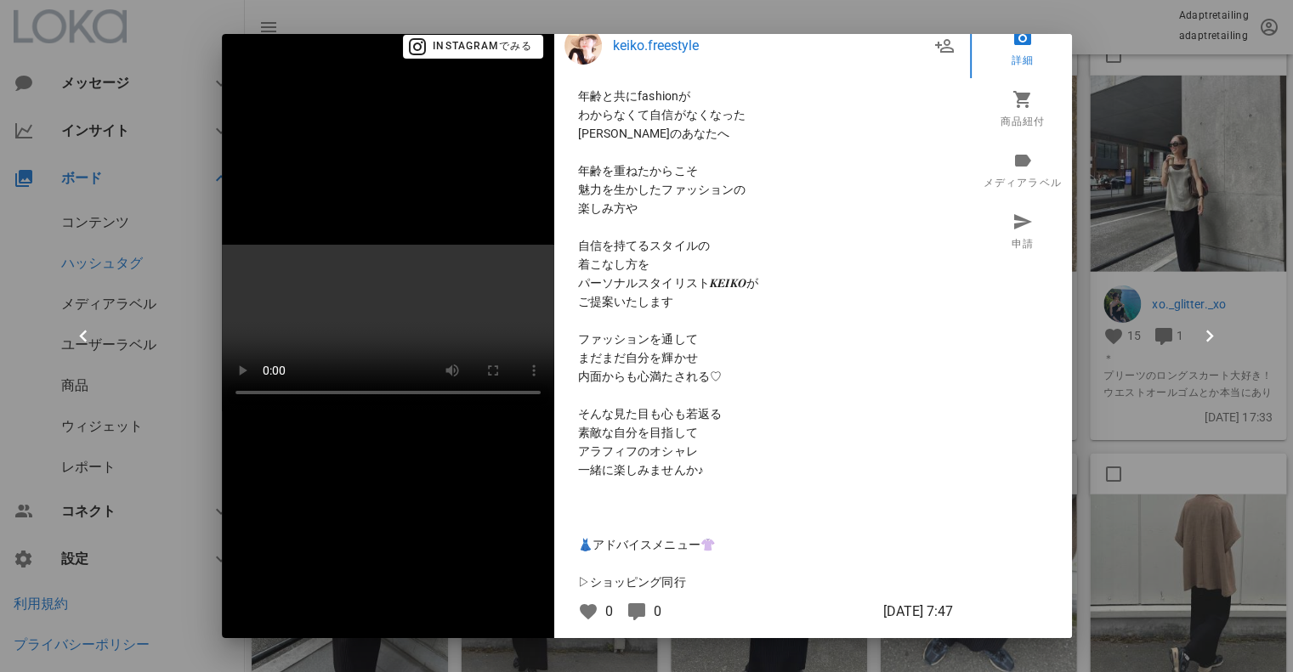
click at [1205, 77] on div at bounding box center [646, 336] width 1293 height 672
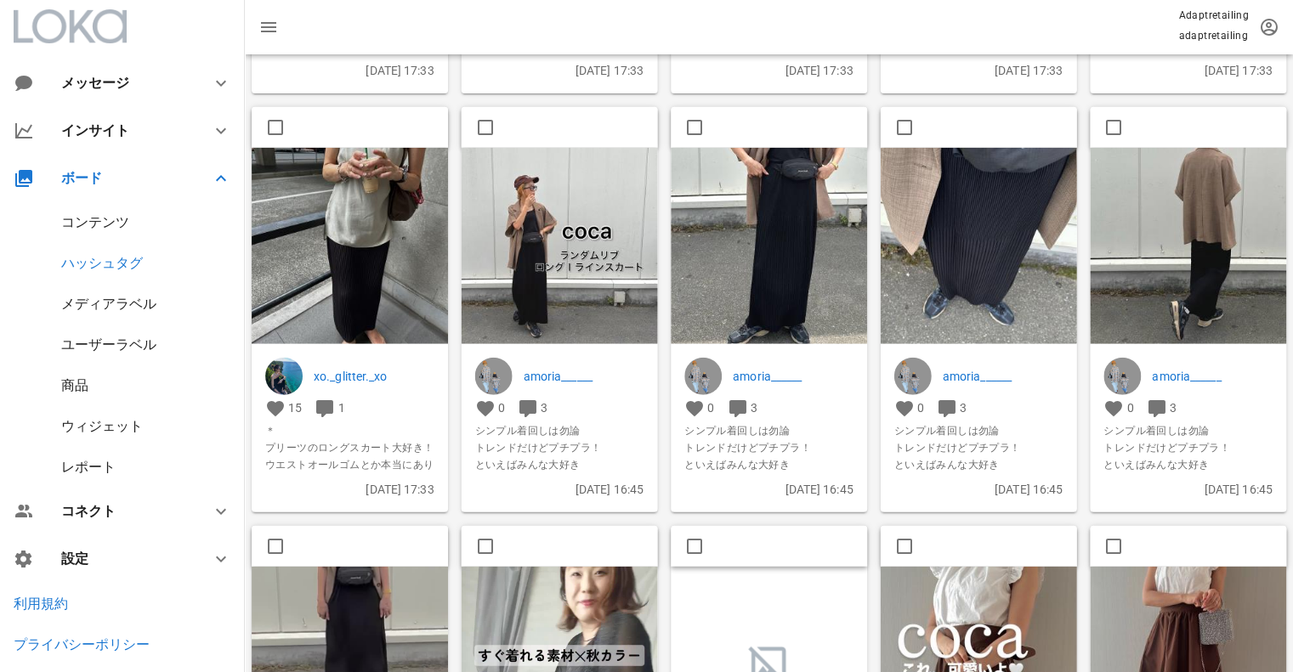
scroll to position [6291, 0]
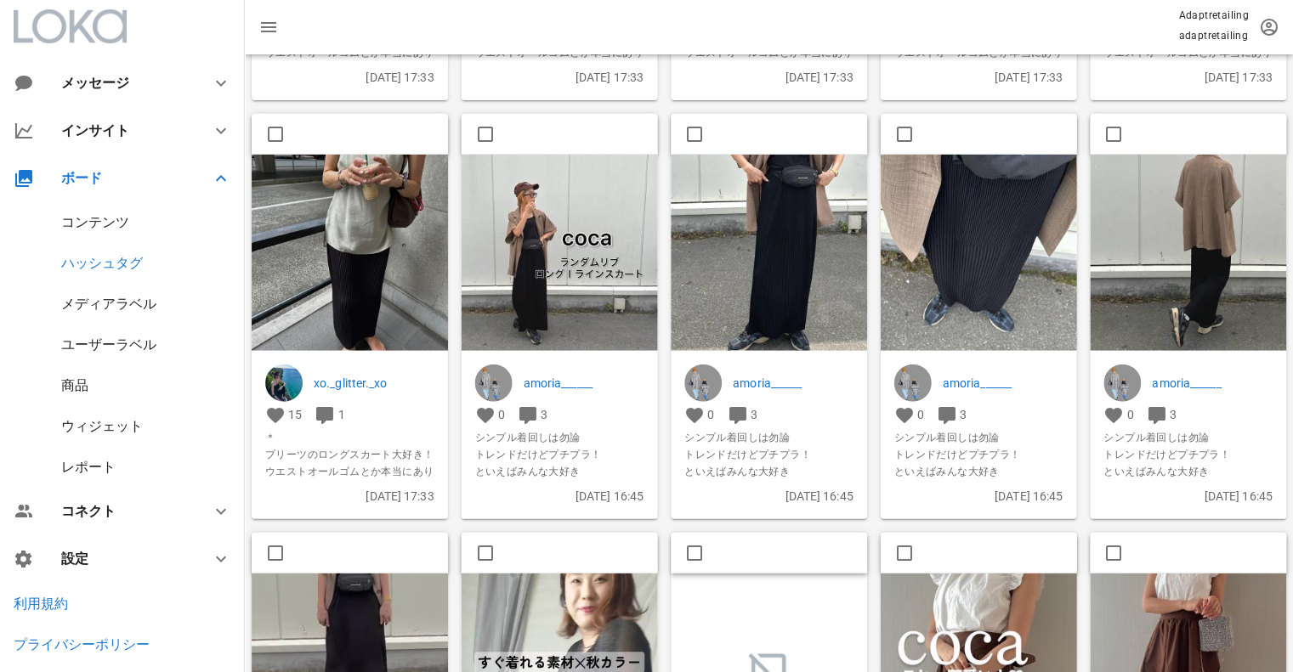
click at [631, 255] on img at bounding box center [560, 253] width 196 height 196
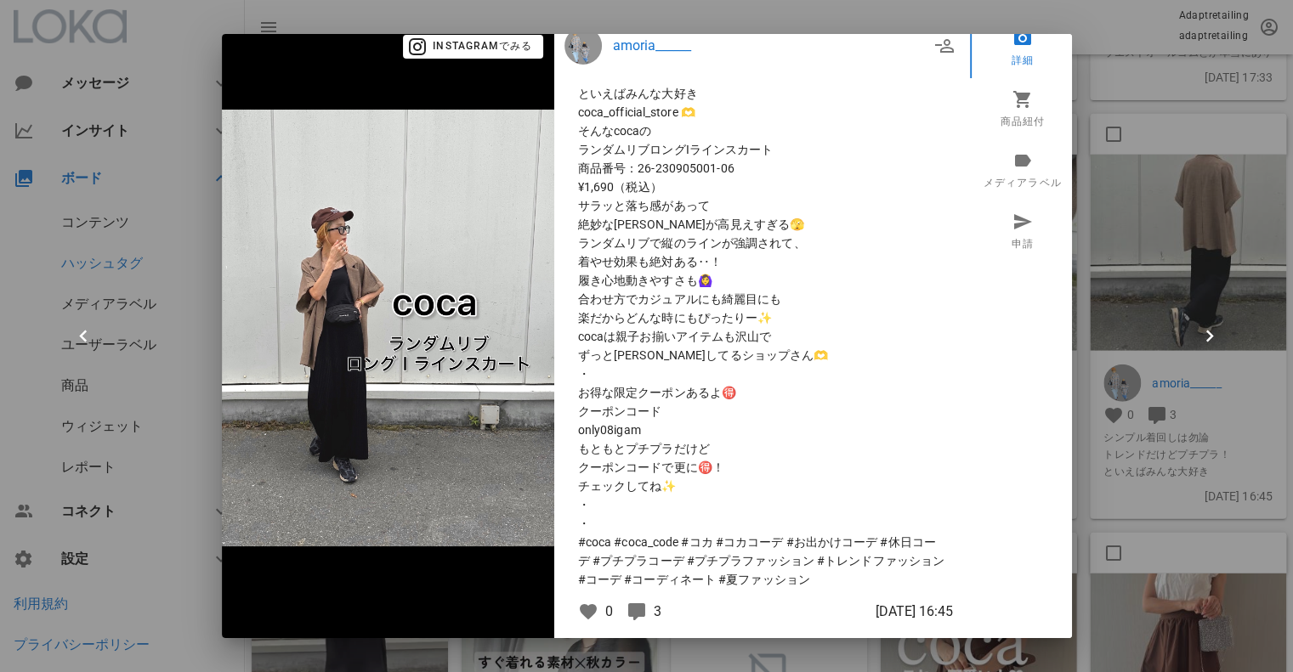
scroll to position [73, 0]
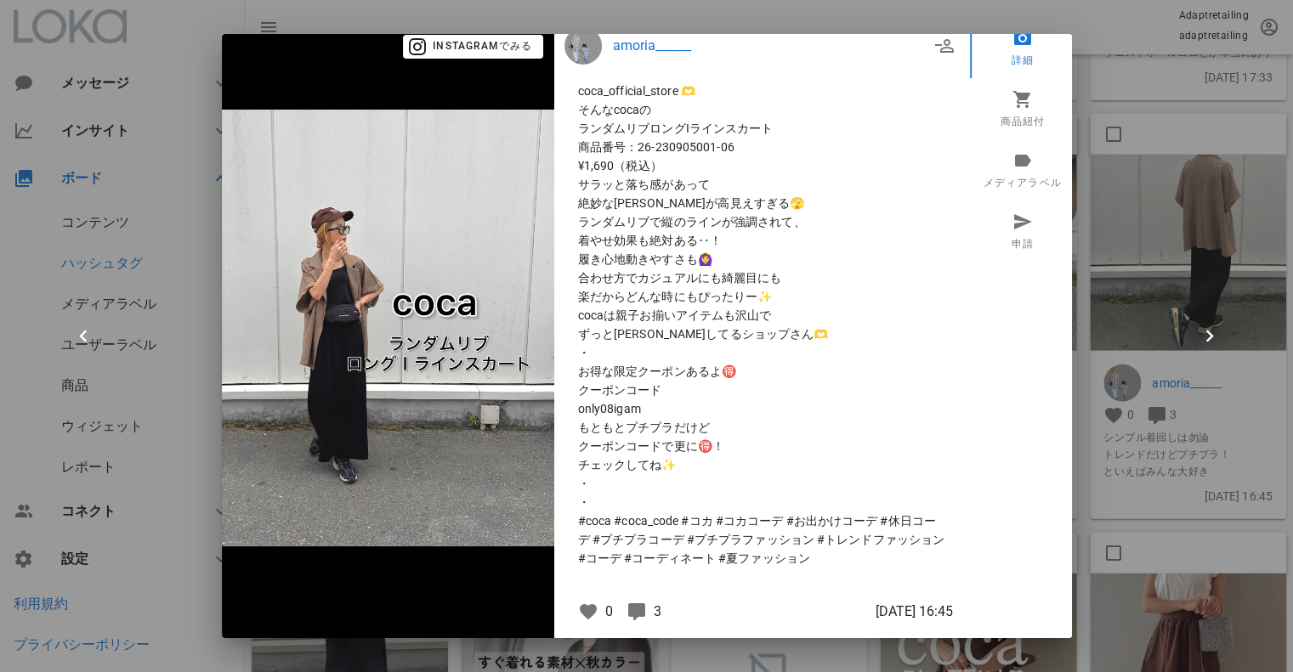
click at [629, 611] on icon at bounding box center [637, 612] width 20 height 20
click at [628, 604] on icon at bounding box center [637, 612] width 20 height 20
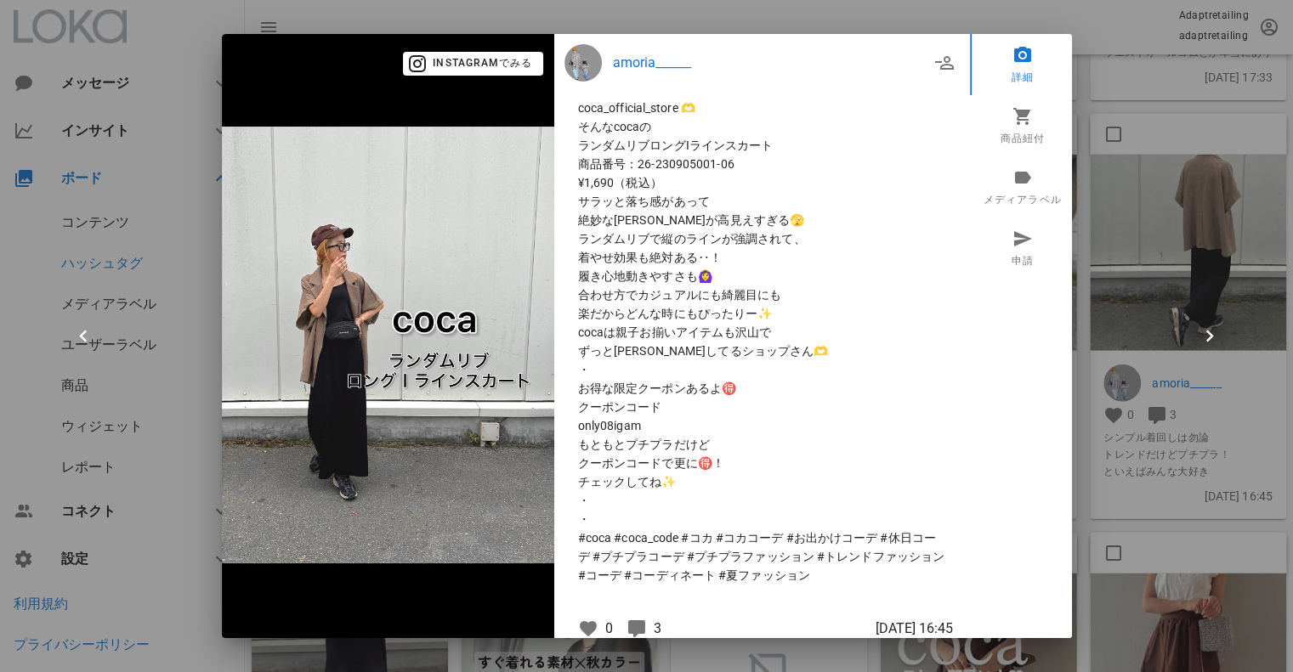
click at [797, 12] on div at bounding box center [646, 336] width 1293 height 672
